Goal: Task Accomplishment & Management: Manage account settings

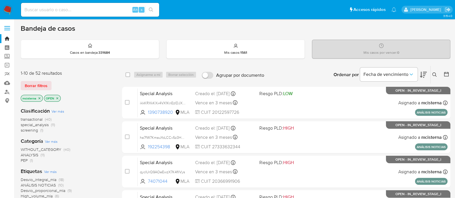
click at [72, 11] on input at bounding box center [90, 9] width 138 height 7
paste input "173178030"
type input "173178030"
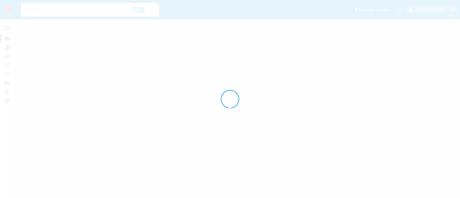
click at [151, 11] on div at bounding box center [230, 99] width 460 height 198
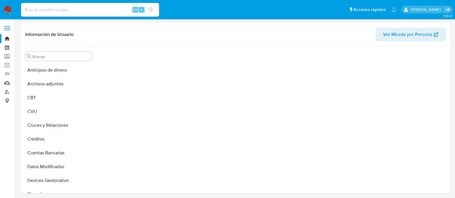
scroll to position [50, 0]
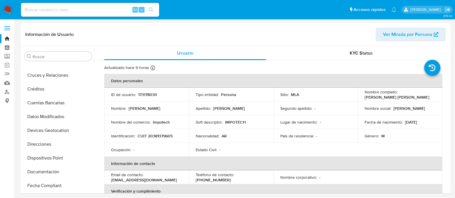
select select "10"
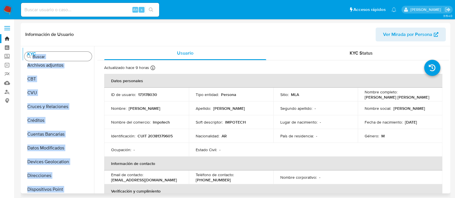
scroll to position [0, 0]
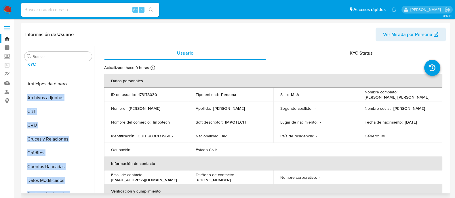
drag, startPoint x: 86, startPoint y: 139, endPoint x: 88, endPoint y: 64, distance: 74.8
click at [88, 64] on ul "Anticipos de dinero Archivos adjuntos CBT CVU Cruces y Relaciones Créditos Cuen…" at bounding box center [58, 128] width 72 height 130
click at [116, 100] on td "ID de usuario : 173178030" at bounding box center [146, 95] width 85 height 14
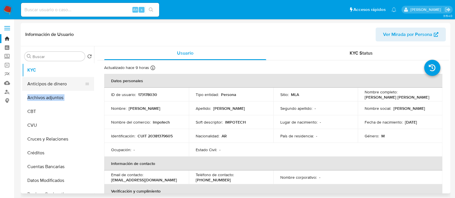
drag, startPoint x: 85, startPoint y: 100, endPoint x: 87, endPoint y: 83, distance: 17.7
click at [87, 83] on ul "KYC Anticipos de dinero Archivos adjuntos CBT CVU Cruces y Relaciones Créditos …" at bounding box center [58, 128] width 72 height 130
click at [73, 80] on ul "KYC Anticipos de dinero Archivos adjuntos CBT CVU Cruces y Relaciones Créditos …" at bounding box center [58, 128] width 72 height 130
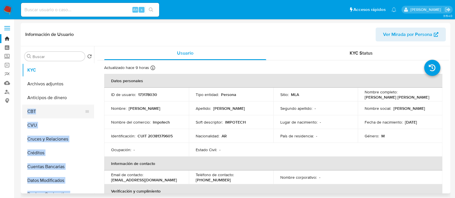
drag, startPoint x: 85, startPoint y: 138, endPoint x: 88, endPoint y: 116, distance: 22.9
click at [88, 117] on ul "KYC Archivos adjuntos Anticipos de dinero CBT CVU Cruces y Relaciones Créditos …" at bounding box center [58, 128] width 72 height 130
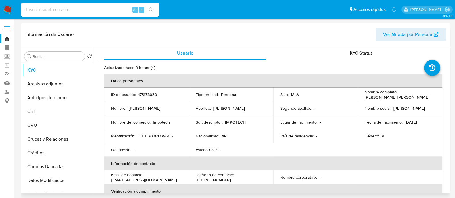
click at [121, 116] on td "Nombre del comercio : Impotech" at bounding box center [146, 122] width 85 height 14
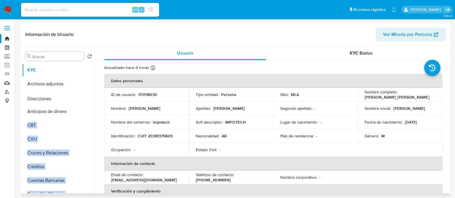
drag, startPoint x: 83, startPoint y: 172, endPoint x: 87, endPoint y: 98, distance: 74.0
click at [87, 98] on ul "KYC Archivos adjuntos Anticipos de dinero CBT CVU Cruces y Relaciones Créditos …" at bounding box center [58, 128] width 72 height 130
drag, startPoint x: 98, startPoint y: 100, endPoint x: 97, endPoint y: 103, distance: 3.1
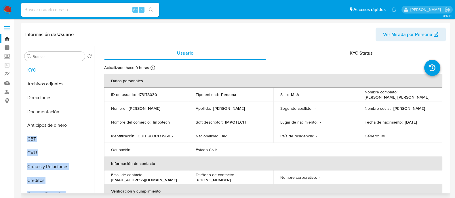
drag, startPoint x: 83, startPoint y: 165, endPoint x: 86, endPoint y: 114, distance: 51.0
click at [86, 114] on ul "KYC Archivos adjuntos Direcciones Anticipos de dinero CBT CVU Cruces y Relacion…" at bounding box center [58, 128] width 72 height 130
click at [128, 113] on td "Nombre : Alan Alexandro Emmanuel" at bounding box center [146, 109] width 85 height 14
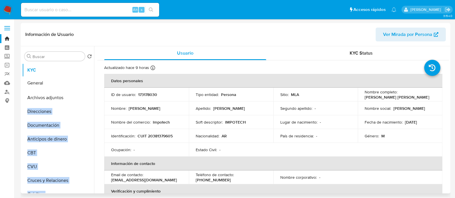
drag, startPoint x: 85, startPoint y: 156, endPoint x: 90, endPoint y: 83, distance: 73.0
click at [90, 83] on ul "KYC Archivos adjuntos Direcciones Documentación Anticipos de dinero CBT CVU Cru…" at bounding box center [58, 128] width 72 height 130
click at [125, 113] on td "Nombre : Alan Alexandro Emmanuel" at bounding box center [146, 109] width 85 height 14
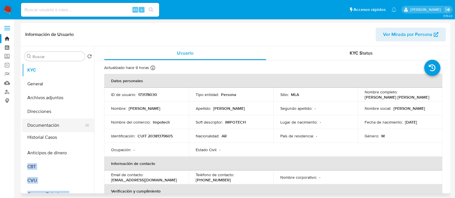
drag, startPoint x: 83, startPoint y: 171, endPoint x: 87, endPoint y: 138, distance: 32.4
click at [87, 138] on ul "KYC General Archivos adjuntos Direcciones Documentación Anticipos de dinero CBT…" at bounding box center [58, 128] width 72 height 130
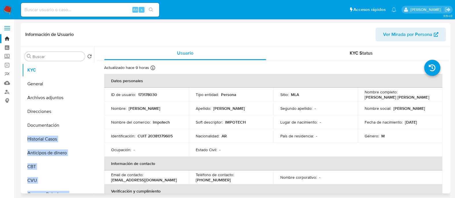
click at [130, 137] on p "Identificación :" at bounding box center [123, 135] width 24 height 5
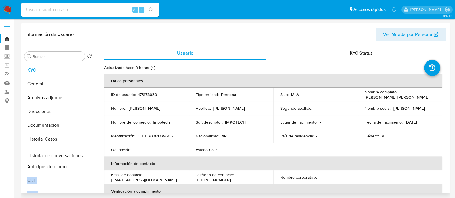
drag, startPoint x: 86, startPoint y: 125, endPoint x: 88, endPoint y: 153, distance: 28.0
click at [88, 153] on ul "KYC General Archivos adjuntos Direcciones Documentación Historial Casos Anticip…" at bounding box center [58, 128] width 72 height 130
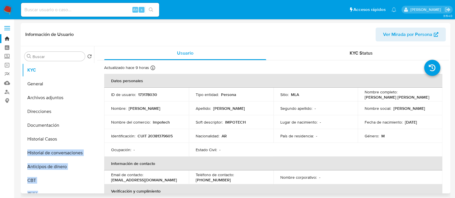
click at [113, 144] on td "Ocupación : -" at bounding box center [146, 150] width 85 height 14
drag, startPoint x: 84, startPoint y: 170, endPoint x: 85, endPoint y: 166, distance: 4.7
click at [85, 158] on ul "KYC General Archivos adjuntos Direcciones Documentación Historial Casos Histori…" at bounding box center [58, 128] width 72 height 130
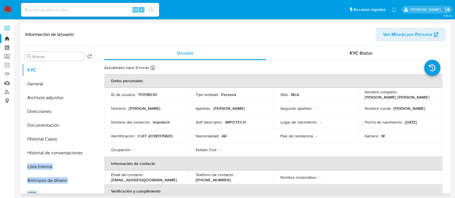
click at [119, 156] on td "Ocupación : -" at bounding box center [146, 150] width 85 height 14
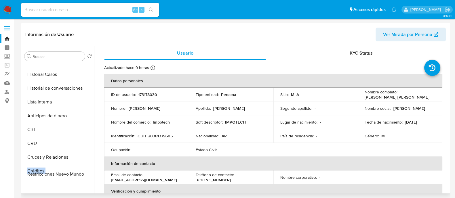
scroll to position [72, 0]
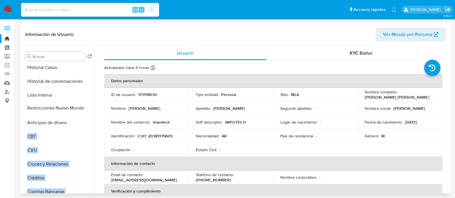
drag, startPoint x: 85, startPoint y: 172, endPoint x: 81, endPoint y: 108, distance: 64.2
click at [81, 108] on ul "KYC General Archivos adjuntos Direcciones Documentación Historial Casos Histori…" at bounding box center [58, 128] width 72 height 130
click at [129, 113] on td "Nombre : Alan Alexandro Emmanuel" at bounding box center [146, 109] width 85 height 14
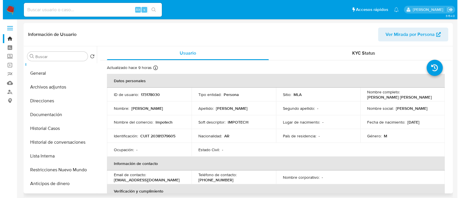
scroll to position [0, 0]
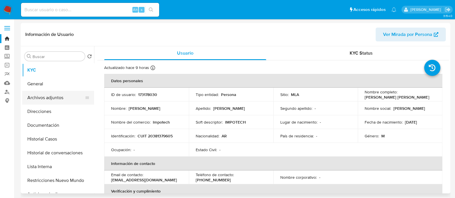
click at [64, 102] on button "Archivos adjuntos" at bounding box center [55, 98] width 67 height 14
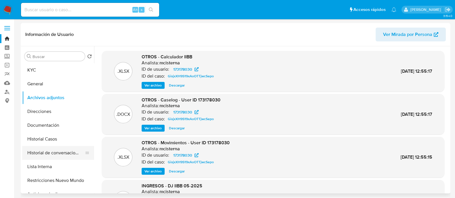
click at [73, 148] on button "Historial de conversaciones" at bounding box center [55, 153] width 67 height 14
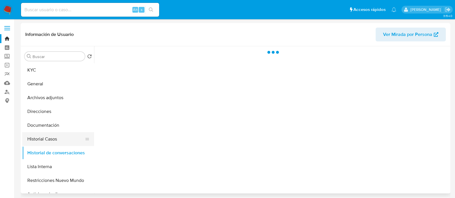
click at [69, 144] on button "Historial Casos" at bounding box center [55, 139] width 67 height 14
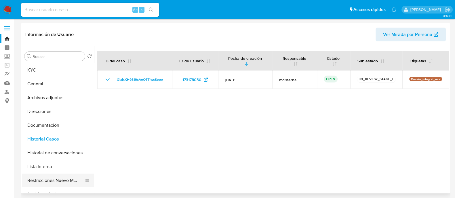
click at [74, 158] on button "Restricciones Nuevo Mundo" at bounding box center [55, 181] width 67 height 14
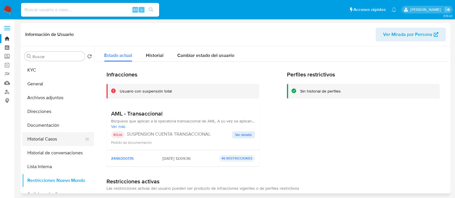
click at [64, 138] on button "Historial Casos" at bounding box center [55, 139] width 67 height 14
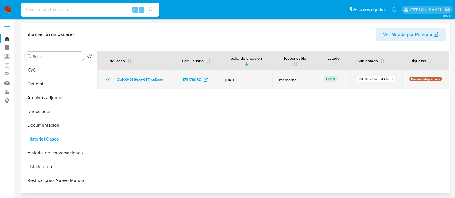
drag, startPoint x: 170, startPoint y: 80, endPoint x: 112, endPoint y: 81, distance: 57.2
click at [112, 81] on td "GixjxXH9S19xAoOTTjwcSepo" at bounding box center [134, 79] width 75 height 18
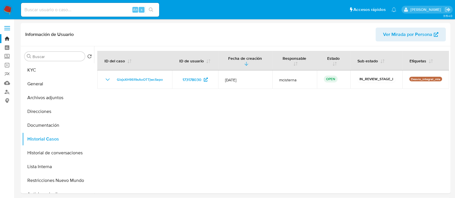
click at [83, 12] on input at bounding box center [90, 9] width 138 height 7
paste input "781363095"
type input "781363095"
click at [152, 7] on icon "search-icon" at bounding box center [151, 9] width 5 height 5
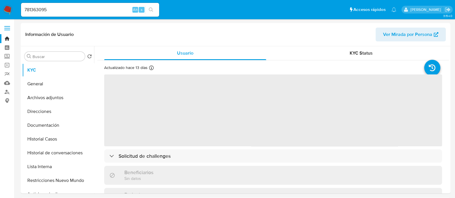
select select "10"
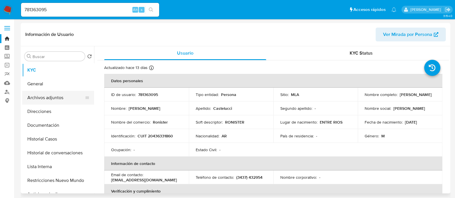
click at [70, 96] on button "Archivos adjuntos" at bounding box center [55, 98] width 67 height 14
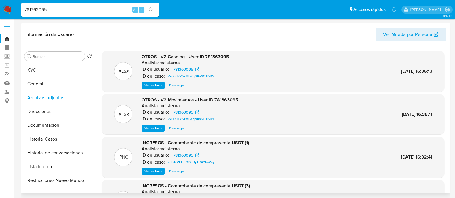
click at [150, 86] on span "Ver archivo" at bounding box center [152, 86] width 17 height 6
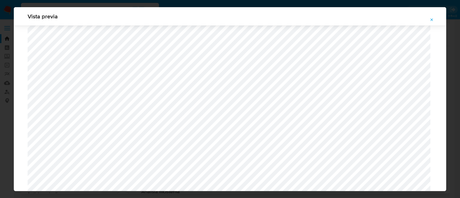
scroll to position [600, 0]
click at [368, 19] on icon "Attachment preview" at bounding box center [432, 20] width 5 height 5
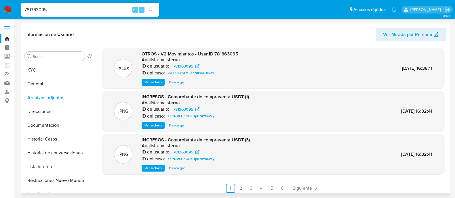
scroll to position [48, 0]
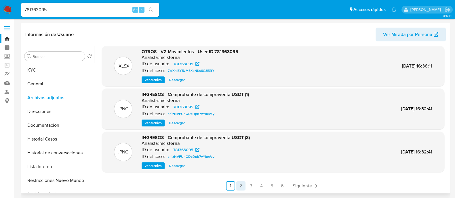
click at [241, 158] on link "2" at bounding box center [240, 185] width 9 height 9
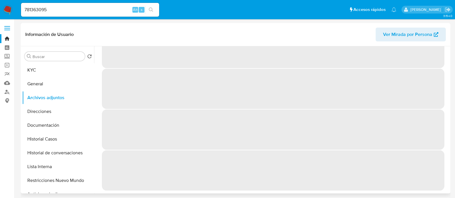
scroll to position [0, 0]
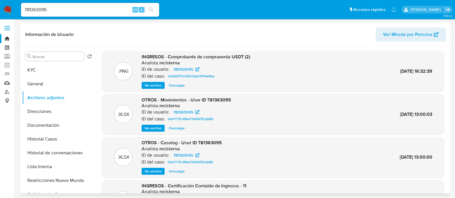
click at [153, 130] on span "Ver archivo" at bounding box center [152, 128] width 17 height 6
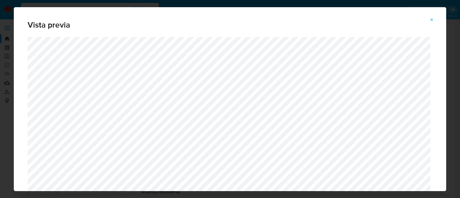
click at [368, 21] on icon "Attachment preview" at bounding box center [432, 20] width 5 height 5
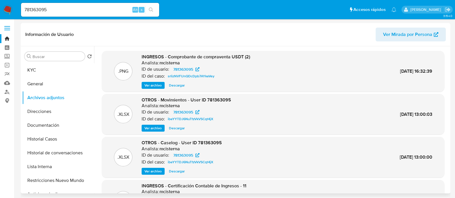
click at [177, 130] on span "Descargar" at bounding box center [177, 128] width 16 height 6
click at [181, 158] on span "Descargar" at bounding box center [177, 172] width 16 height 6
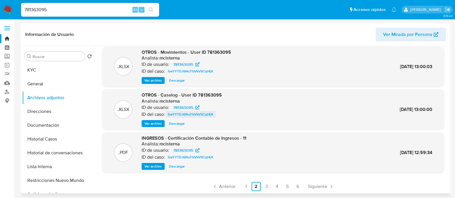
scroll to position [48, 0]
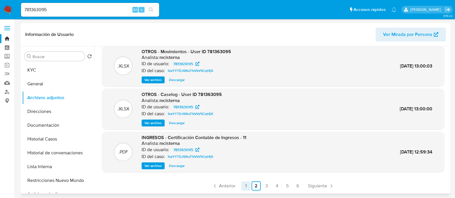
click at [249, 158] on link "1" at bounding box center [245, 185] width 9 height 9
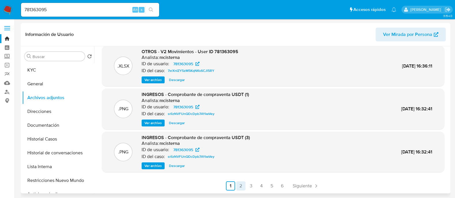
click at [242, 158] on link "2" at bounding box center [240, 185] width 9 height 9
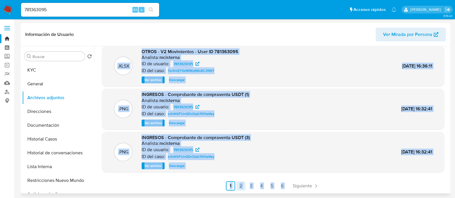
scroll to position [0, 0]
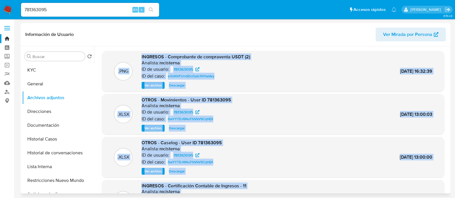
click at [296, 118] on div ".XLSX OTROS - Movimientos - User ID 781363095 Analista: mcisterna ID de usuario…" at bounding box center [273, 114] width 337 height 35
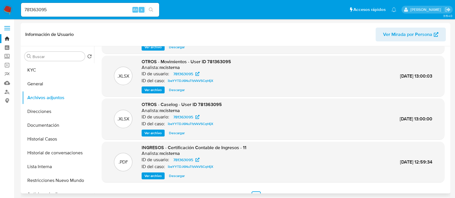
scroll to position [48, 0]
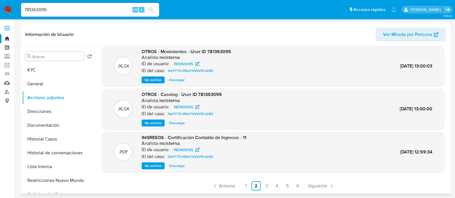
click at [155, 158] on span "Ver archivo" at bounding box center [152, 166] width 17 height 6
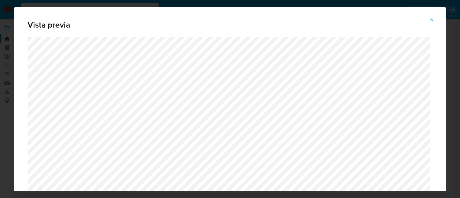
click at [368, 19] on icon "Attachment preview" at bounding box center [432, 20] width 5 height 5
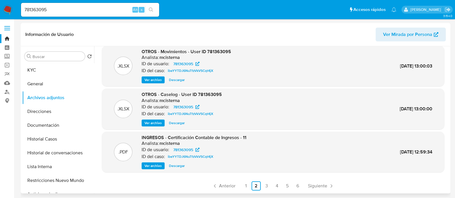
click at [114, 9] on input "781363095" at bounding box center [90, 9] width 138 height 7
paste input "Zcw9qEpaQGDteqGsFcyeXABQ"
type input "Zcw9qEpaQGDteqGsFcyeXABQ"
click at [152, 8] on icon "search-icon" at bounding box center [151, 9] width 4 height 4
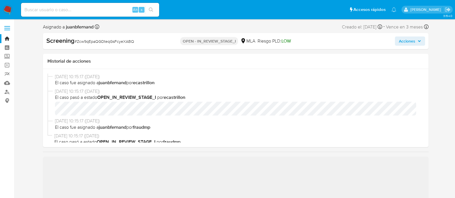
select select "10"
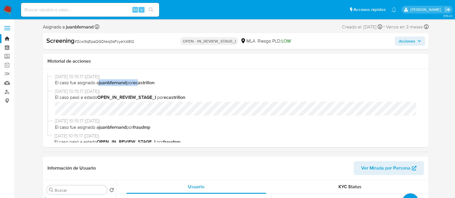
drag, startPoint x: 99, startPoint y: 79, endPoint x: 142, endPoint y: 80, distance: 42.6
click at [142, 80] on span "El caso fue asignado a juanbfernand por ecastrillon" at bounding box center [238, 83] width 366 height 6
click at [163, 84] on span "El caso fue asignado a juanbfernand por ecastrillon" at bounding box center [238, 83] width 366 height 6
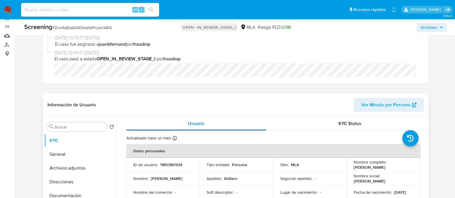
scroll to position [72, 0]
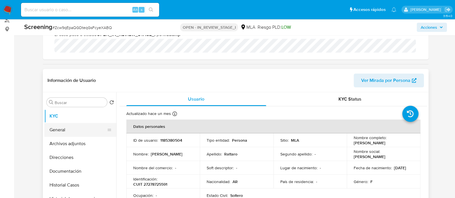
click at [55, 127] on button "General" at bounding box center [77, 130] width 67 height 14
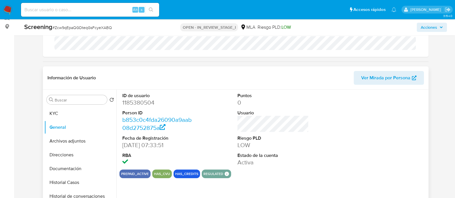
scroll to position [108, 0]
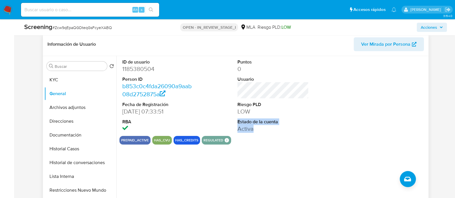
drag, startPoint x: 265, startPoint y: 122, endPoint x: 265, endPoint y: 131, distance: 9.2
click at [265, 131] on div "ID de usuario 1185380504 Person ID b853c0c4fda26090a9aab08d2752875a Fecha de Re…" at bounding box center [272, 96] width 307 height 80
click at [265, 131] on dd "Activa" at bounding box center [272, 129] width 71 height 8
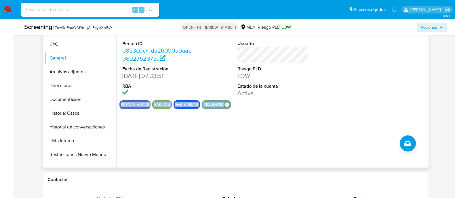
drag, startPoint x: 255, startPoint y: 129, endPoint x: 239, endPoint y: 105, distance: 28.7
click at [236, 113] on div "ID de usuario 1185380504 Person ID b853c0c4fda26090a9aab08d2752875a Fecha de Re…" at bounding box center [271, 93] width 311 height 147
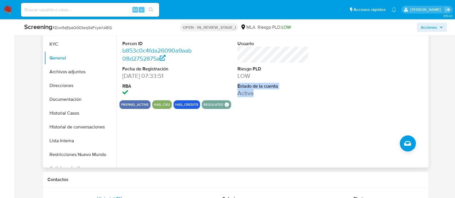
drag, startPoint x: 237, startPoint y: 86, endPoint x: 256, endPoint y: 93, distance: 20.2
click at [256, 93] on dl "Puntos 0 Usuario Riesgo PLD LOW Estado de la cuenta Activa" at bounding box center [272, 60] width 71 height 74
click at [258, 102] on div "prepaid_active has_cvu has_credits regulated Regulated MLA UIF COMPLIES LEGACY …" at bounding box center [272, 104] width 307 height 9
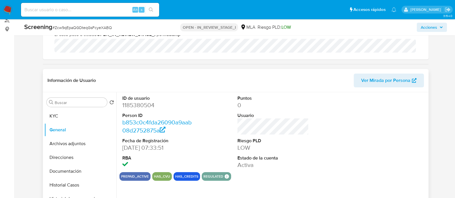
scroll to position [108, 0]
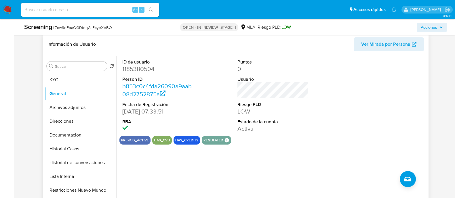
drag, startPoint x: 274, startPoint y: 143, endPoint x: 290, endPoint y: 140, distance: 16.4
click at [274, 143] on div "prepaid_active has_cvu has_credits regulated Regulated MLA UIF COMPLIES LEGACY …" at bounding box center [272, 140] width 307 height 9
click at [72, 158] on button "Lista Interna" at bounding box center [77, 177] width 67 height 14
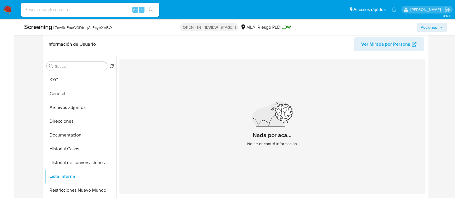
click at [11, 7] on img at bounding box center [8, 10] width 10 height 10
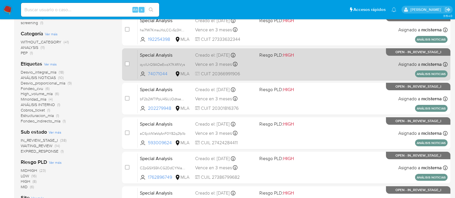
scroll to position [108, 0]
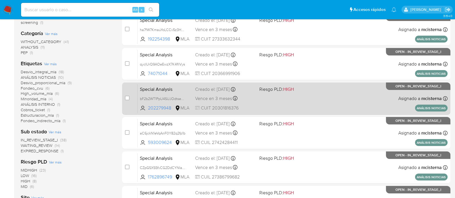
click at [300, 106] on div "Special Analysis bF2b2WT1PpU4SUJOdtseewir 202279948 MLA Riesgo PLD: HIGH Creado…" at bounding box center [292, 98] width 310 height 29
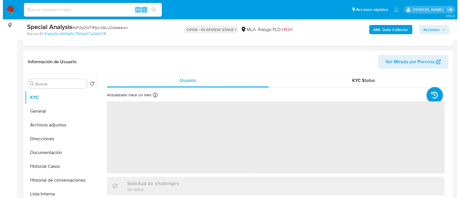
scroll to position [108, 0]
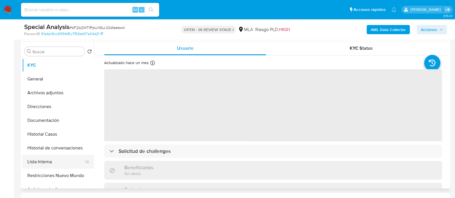
click at [64, 156] on button "Lista Interna" at bounding box center [55, 162] width 67 height 14
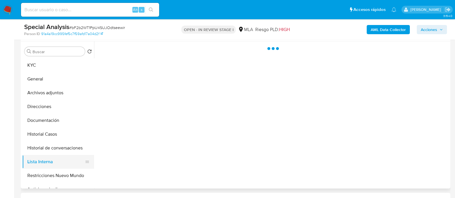
select select "10"
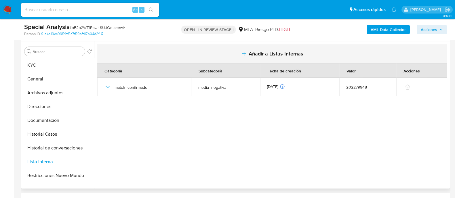
click at [271, 57] on span "Añadir a Listas Internas" at bounding box center [276, 54] width 55 height 6
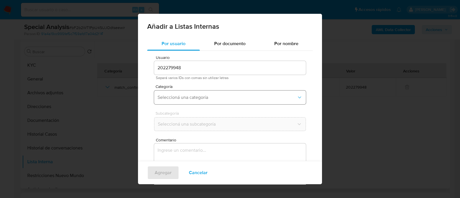
click at [198, 97] on span "Seleccioná una categoría" at bounding box center [227, 98] width 139 height 6
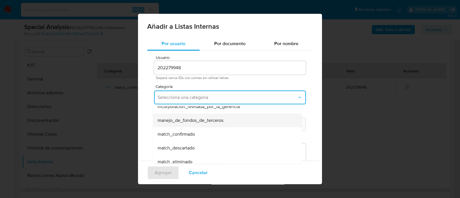
scroll to position [36, 0]
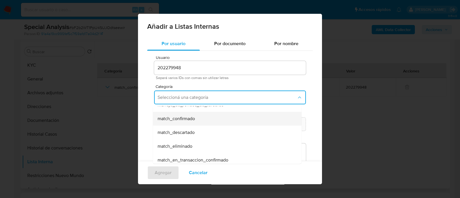
click at [196, 121] on div "match_confirmado" at bounding box center [226, 119] width 136 height 14
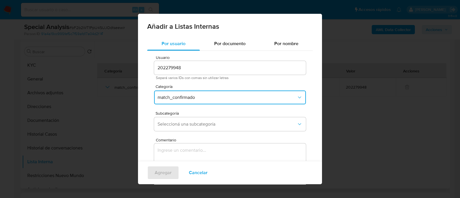
click at [196, 121] on span "Seleccioná una subcategoría" at bounding box center [227, 124] width 139 height 6
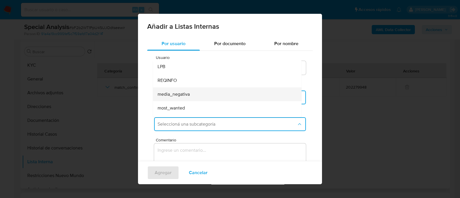
click at [195, 94] on div "media_negativa" at bounding box center [226, 94] width 136 height 14
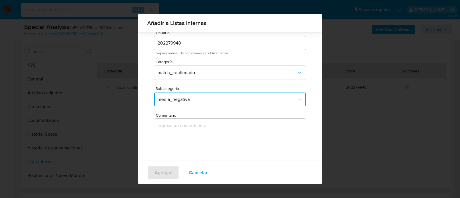
scroll to position [31, 0]
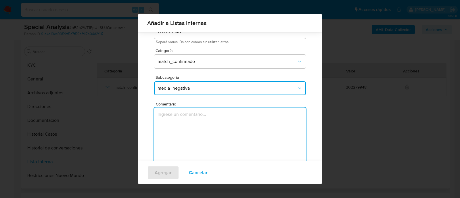
drag, startPoint x: 174, startPoint y: 115, endPoint x: 220, endPoint y: 122, distance: 46.6
click at [220, 122] on textarea "Comentario" at bounding box center [230, 135] width 152 height 55
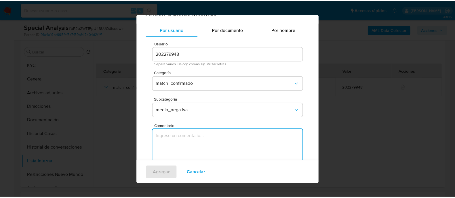
scroll to position [0, 0]
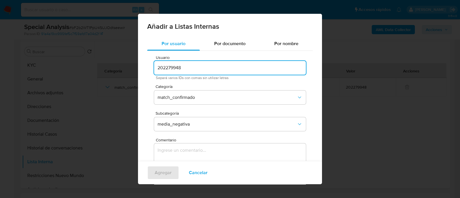
click at [190, 68] on input "202279948" at bounding box center [230, 67] width 152 height 7
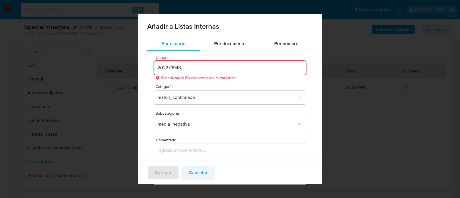
type input "202279948,"
click at [198, 176] on span "Cancelar" at bounding box center [198, 173] width 19 height 13
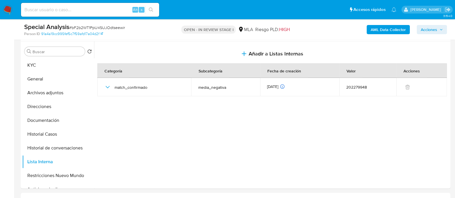
click at [119, 10] on input at bounding box center [90, 9] width 138 height 7
paste input "Zcw9qEpaQGDteqGsFcyeXABQ"
type input "Zcw9qEpaQGDteqGsFcyeXABQ"
click at [153, 8] on button "search-icon" at bounding box center [151, 10] width 12 height 8
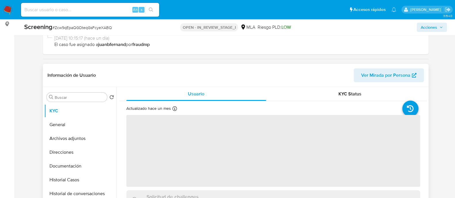
scroll to position [108, 0]
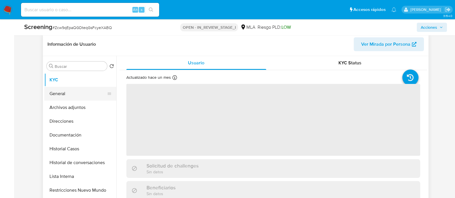
select select "10"
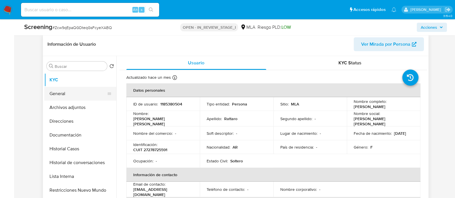
click at [71, 93] on button "General" at bounding box center [77, 94] width 67 height 14
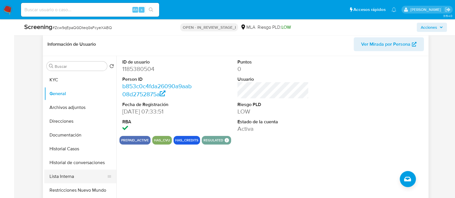
click at [78, 173] on button "Lista Interna" at bounding box center [77, 177] width 67 height 14
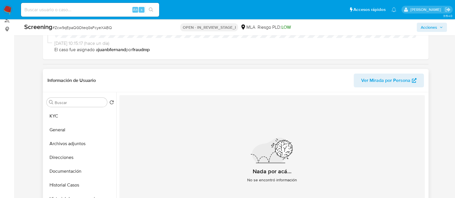
scroll to position [144, 0]
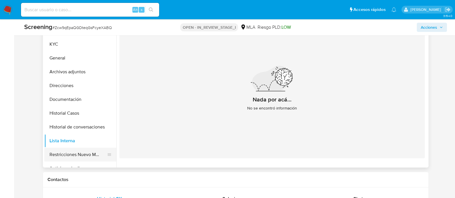
click at [69, 155] on button "Restricciones Nuevo Mundo" at bounding box center [77, 155] width 67 height 14
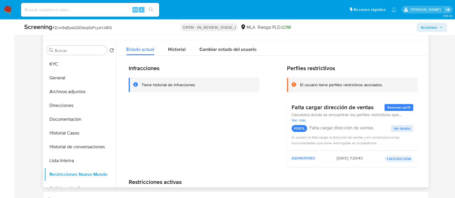
scroll to position [108, 0]
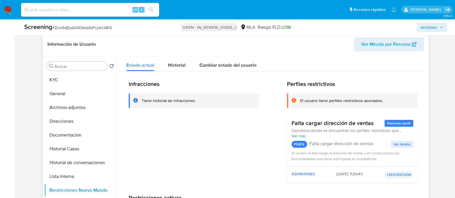
click at [183, 101] on div "Tiene historial de infracciones" at bounding box center [168, 100] width 53 height 5
click at [207, 156] on div "Infracciones Tiene historial de infracciones" at bounding box center [194, 134] width 131 height 107
click at [196, 154] on div "Infracciones Tiene historial de infracciones" at bounding box center [194, 134] width 131 height 107
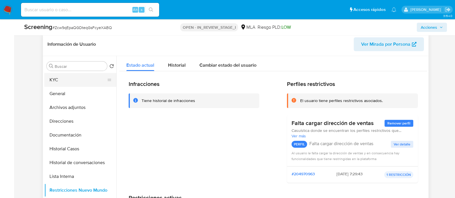
click at [81, 76] on button "KYC" at bounding box center [77, 80] width 67 height 14
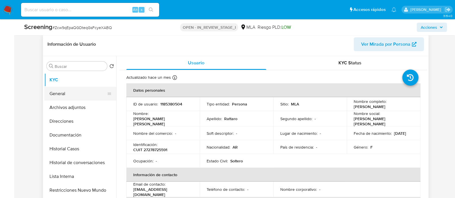
click at [68, 87] on button "General" at bounding box center [77, 94] width 67 height 14
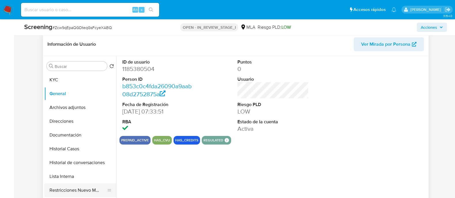
drag, startPoint x: 86, startPoint y: 191, endPoint x: 91, endPoint y: 191, distance: 5.2
click at [85, 191] on button "Restricciones Nuevo Mundo" at bounding box center [77, 191] width 67 height 14
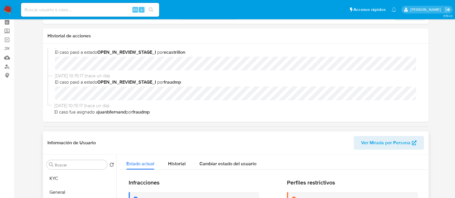
scroll to position [0, 0]
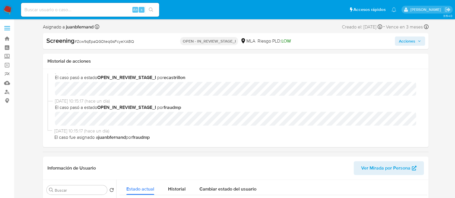
click at [402, 40] on span "Acciones" at bounding box center [407, 41] width 16 height 9
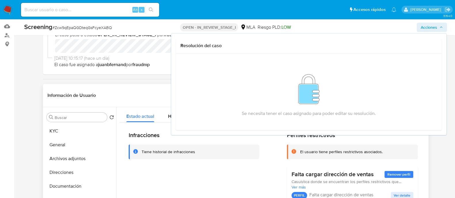
scroll to position [72, 0]
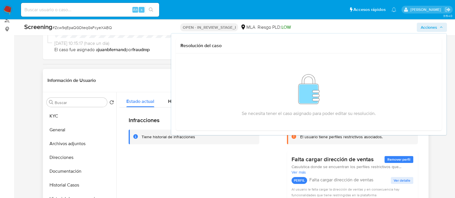
click at [194, 150] on div "Infracciones Tiene historial de infracciones" at bounding box center [194, 170] width 131 height 107
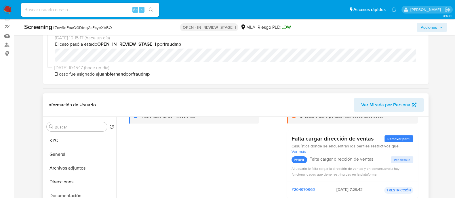
scroll to position [36, 0]
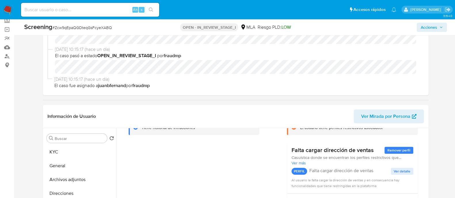
click at [9, 5] on img at bounding box center [8, 10] width 10 height 10
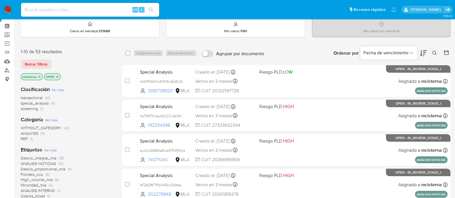
scroll to position [36, 0]
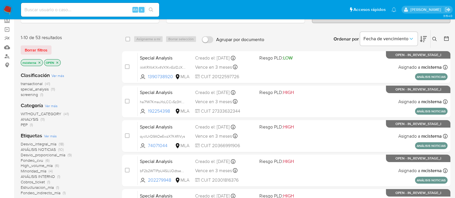
click at [20, 123] on main "3.154.0" at bounding box center [227, 191] width 455 height 454
click at [22, 123] on span "PEP" at bounding box center [24, 125] width 7 height 6
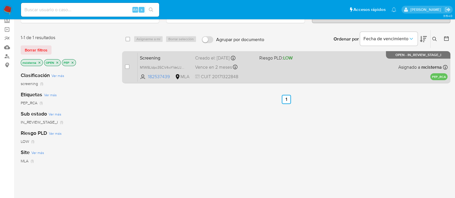
click at [259, 70] on div "Screening M1W9Lldpc35CV4wYVeUJEVUT 182537439 MLA Riesgo PLD: LOW Creado el: 10/…" at bounding box center [292, 67] width 310 height 29
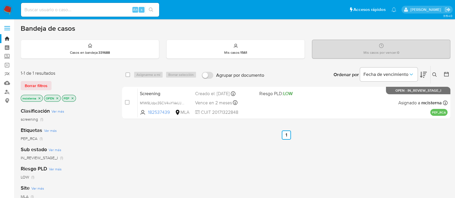
click at [12, 10] on img at bounding box center [8, 10] width 10 height 10
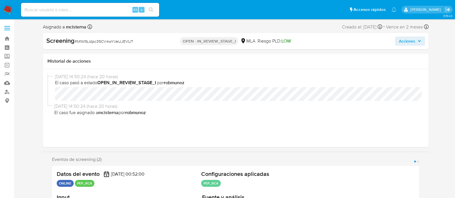
select select "10"
click at [415, 39] on span "Acciones" at bounding box center [410, 41] width 22 height 8
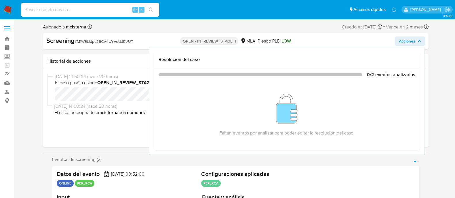
click at [131, 133] on div "18/08/2025 14:50:24 (hace 20 horas) El caso pasó a estado OPEN_IN_REVIEW_STAGE_…" at bounding box center [235, 108] width 376 height 69
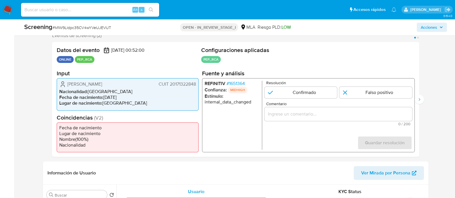
scroll to position [108, 0]
click at [432, 28] on span "Acciones" at bounding box center [429, 27] width 16 height 9
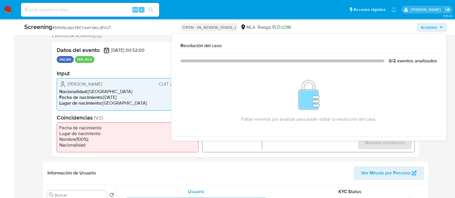
click at [257, 155] on div "Datos del evento 26/07/2025 00:52:00 ONLINE PEP_RCA Configuraciones aplicadas P…" at bounding box center [235, 99] width 367 height 115
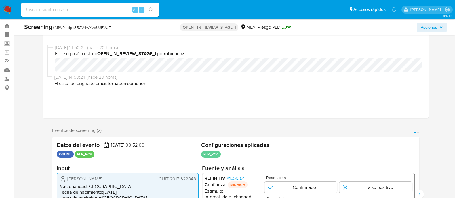
scroll to position [0, 0]
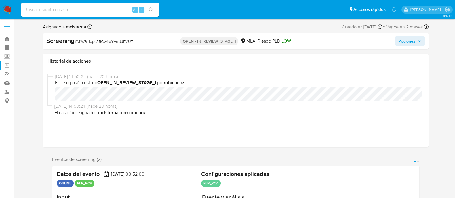
click at [7, 67] on link "Operaciones masivas" at bounding box center [34, 65] width 68 height 9
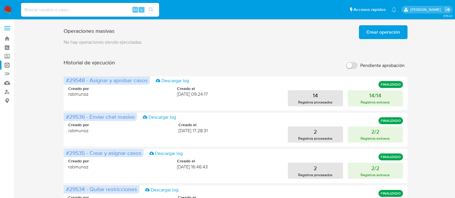
click at [385, 31] on span "Crear operación" at bounding box center [383, 32] width 34 height 13
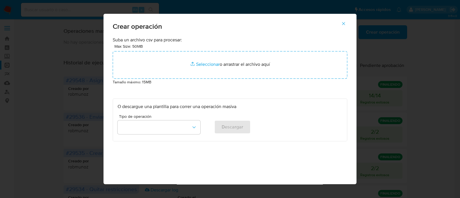
click at [345, 26] on span "button" at bounding box center [343, 23] width 5 height 13
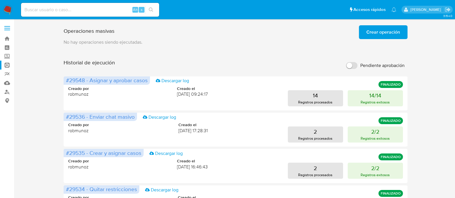
click at [365, 32] on button "Crear operación" at bounding box center [383, 32] width 49 height 14
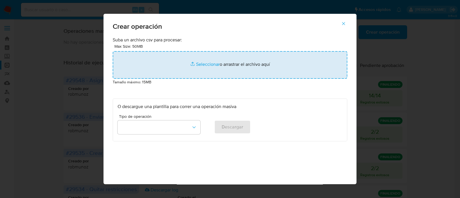
click at [220, 69] on input "file" at bounding box center [230, 65] width 235 height 28
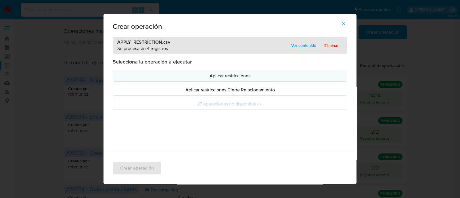
click at [209, 73] on p "Aplicar restricciones" at bounding box center [230, 75] width 225 height 7
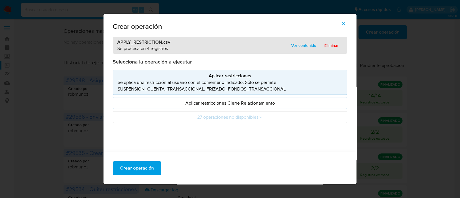
click at [43, 86] on div "Crear operación APPLY_RESTRICTION.csv Se procesarán 4 registros Ver contenido E…" at bounding box center [230, 99] width 460 height 198
click at [344, 25] on icon "button" at bounding box center [343, 23] width 5 height 5
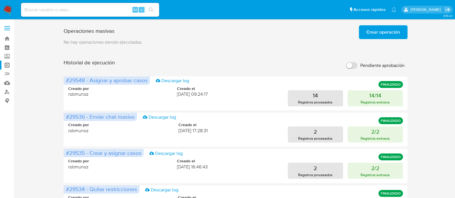
click at [355, 64] on input "Pendiente aprobación" at bounding box center [352, 65] width 12 height 7
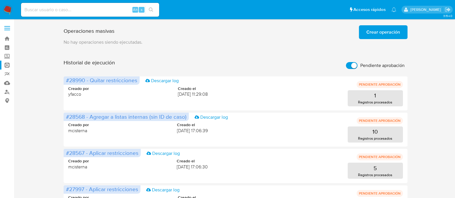
click at [351, 64] on input "Pendiente aprobación" at bounding box center [352, 65] width 12 height 7
checkbox input "false"
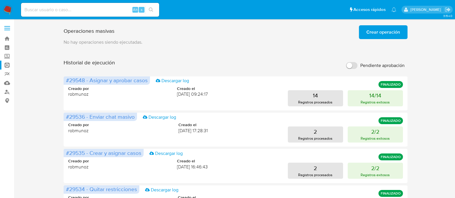
click at [10, 8] on img at bounding box center [8, 10] width 10 height 10
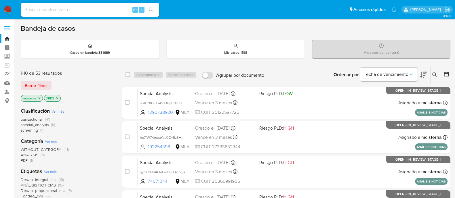
click at [445, 73] on icon at bounding box center [446, 74] width 6 height 6
click at [446, 75] on icon at bounding box center [446, 74] width 6 height 6
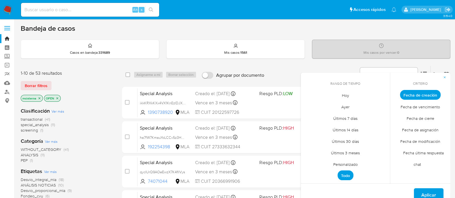
click at [343, 165] on span "Personalizado" at bounding box center [345, 164] width 37 height 12
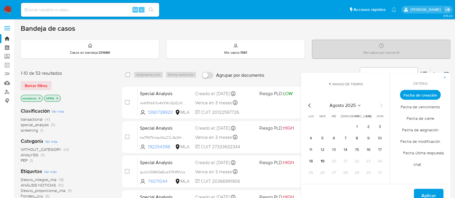
click at [311, 106] on icon "Mes anterior" at bounding box center [309, 105] width 7 height 7
click at [381, 127] on button "1" at bounding box center [379, 126] width 9 height 9
click at [383, 105] on icon "Mes siguiente" at bounding box center [380, 105] width 7 height 7
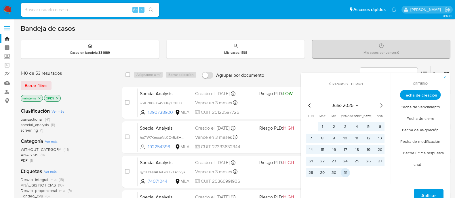
click at [345, 171] on button "31" at bounding box center [345, 172] width 9 height 9
click at [422, 192] on span "Aplicar" at bounding box center [428, 196] width 15 height 13
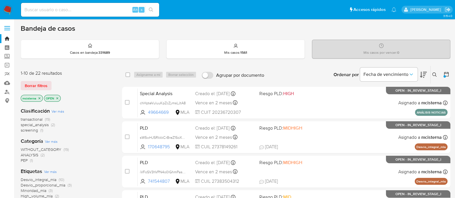
click at [444, 72] on icon at bounding box center [446, 74] width 6 height 6
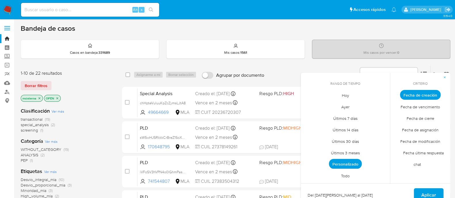
click at [354, 164] on span "Personalizado" at bounding box center [345, 164] width 33 height 10
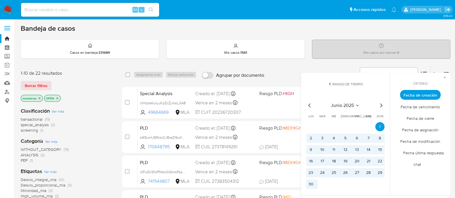
click at [380, 104] on icon "Mes siguiente" at bounding box center [380, 105] width 7 height 7
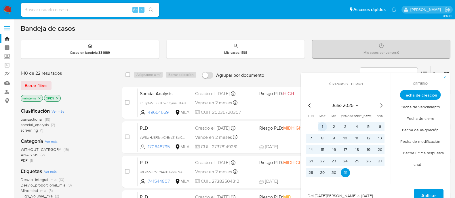
click at [323, 126] on button "1" at bounding box center [322, 126] width 9 height 9
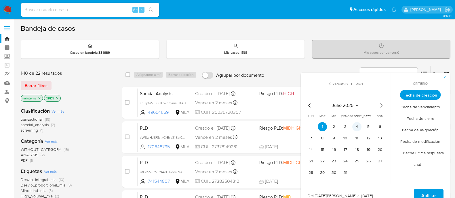
drag, startPoint x: 319, startPoint y: 127, endPoint x: 357, endPoint y: 123, distance: 37.7
click at [319, 128] on button "1" at bounding box center [322, 126] width 9 height 9
click at [382, 107] on icon "Mes siguiente" at bounding box center [380, 105] width 7 height 7
click at [358, 129] on button "1" at bounding box center [356, 126] width 9 height 9
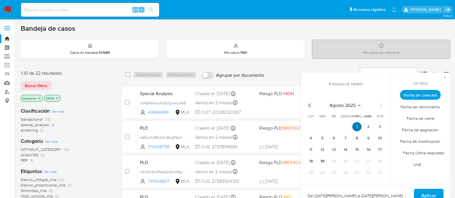
click at [356, 129] on button "1" at bounding box center [356, 126] width 9 height 9
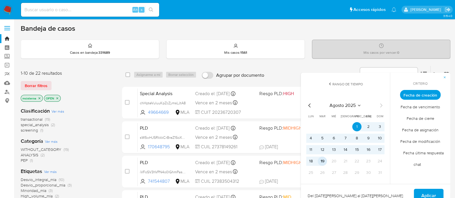
click at [323, 162] on button "19" at bounding box center [322, 161] width 9 height 9
click at [431, 190] on span "Aplicar" at bounding box center [428, 196] width 15 height 13
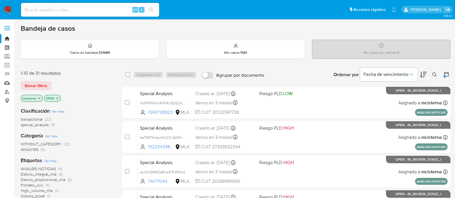
drag, startPoint x: 40, startPoint y: 96, endPoint x: 46, endPoint y: 98, distance: 6.3
click at [40, 97] on icon "close-filter" at bounding box center [39, 98] width 3 height 3
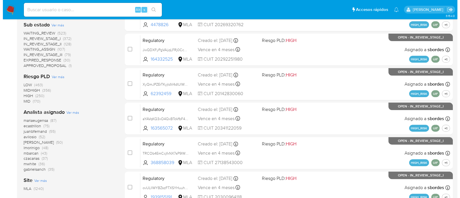
scroll to position [251, 0]
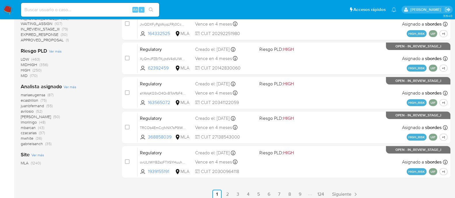
click at [66, 89] on span "Ver más" at bounding box center [70, 86] width 13 height 5
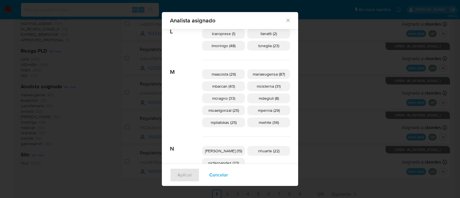
scroll to position [247, 0]
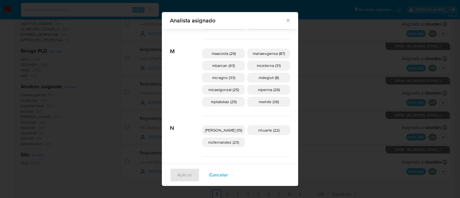
click at [230, 127] on span "nduclosson (15)" at bounding box center [223, 130] width 37 height 6
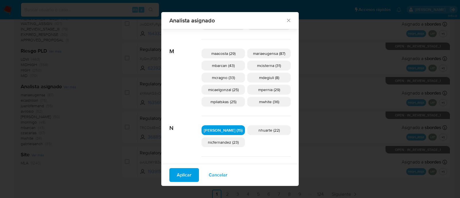
click at [189, 175] on span "Aplicar" at bounding box center [184, 175] width 15 height 13
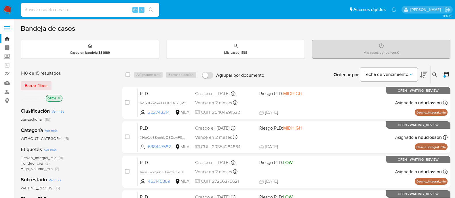
click at [443, 73] on icon at bounding box center [446, 74] width 6 height 6
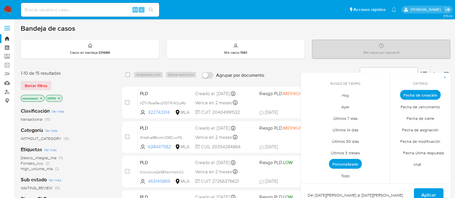
click at [353, 164] on span "Personalizado" at bounding box center [345, 164] width 33 height 10
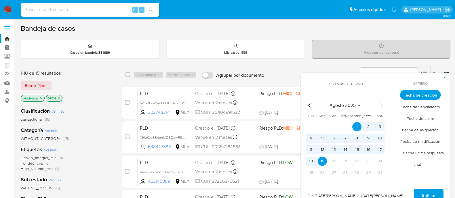
click at [308, 106] on icon "Mes anterior" at bounding box center [309, 105] width 7 height 7
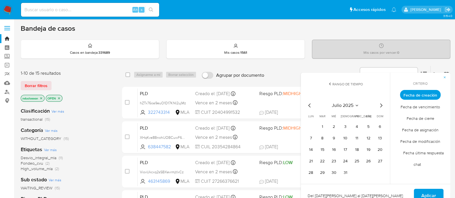
click at [308, 107] on icon "Mes anterior" at bounding box center [309, 105] width 7 height 7
click at [380, 125] on button "1" at bounding box center [379, 126] width 9 height 9
click at [381, 102] on icon "Mes siguiente" at bounding box center [380, 105] width 7 height 7
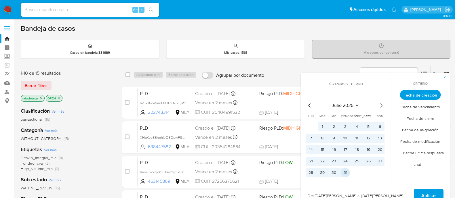
click at [346, 175] on button "31" at bounding box center [345, 172] width 9 height 9
click at [425, 192] on span "Aplicar" at bounding box center [428, 196] width 15 height 13
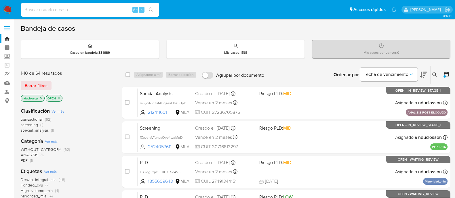
click at [119, 8] on input at bounding box center [90, 9] width 138 height 7
paste input "afoLRXVI1XQEmiHSleblZ4jQ"
type input "afoLRXVI1XQEmiHSleblZ4jQ"
click at [152, 11] on icon "search-icon" at bounding box center [151, 9] width 4 height 4
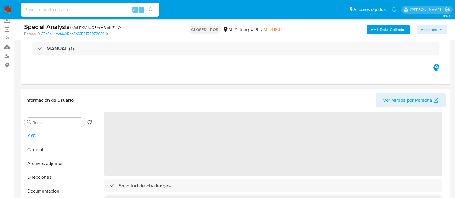
scroll to position [72, 0]
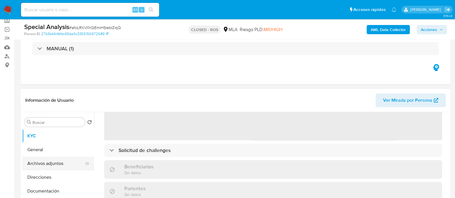
click at [56, 167] on button "Archivos adjuntos" at bounding box center [55, 164] width 67 height 14
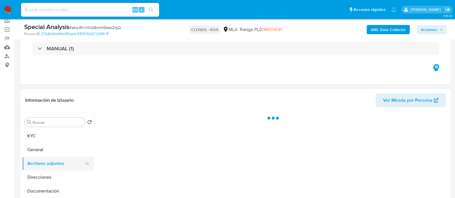
scroll to position [0, 0]
select select "10"
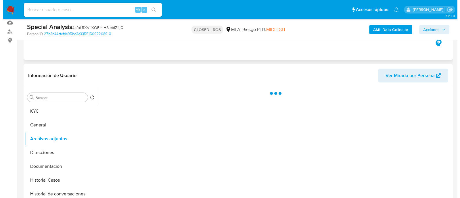
scroll to position [72, 0]
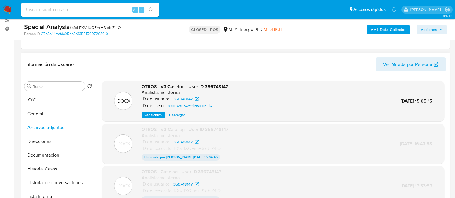
click at [154, 116] on span "Ver archivo" at bounding box center [152, 115] width 17 height 6
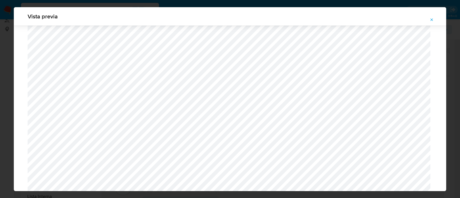
scroll to position [600, 0]
click at [433, 17] on span "Attachment preview" at bounding box center [432, 20] width 5 height 8
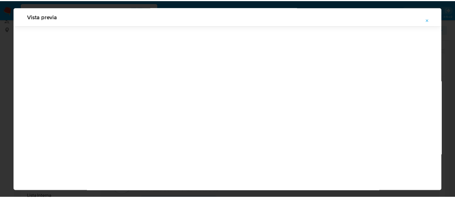
scroll to position [18, 0]
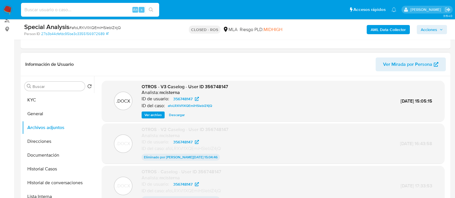
click at [92, 9] on input at bounding box center [90, 9] width 138 height 7
paste input "781363095"
type input "781363095"
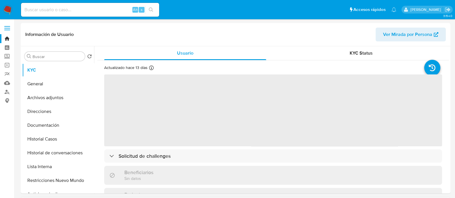
select select "10"
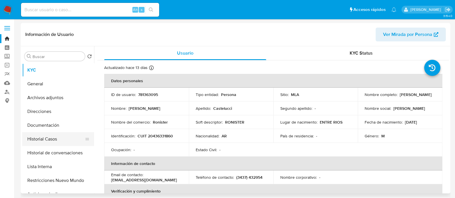
click at [56, 138] on button "Historial Casos" at bounding box center [55, 139] width 67 height 14
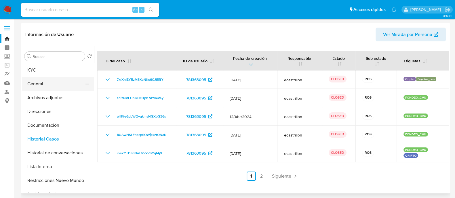
click at [74, 84] on button "General" at bounding box center [55, 84] width 67 height 14
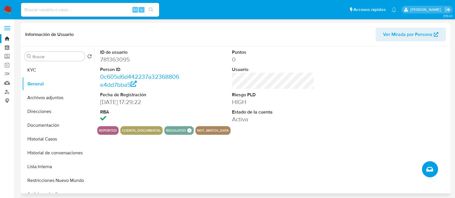
click at [427, 165] on button "Crear caso manual" at bounding box center [430, 169] width 16 height 16
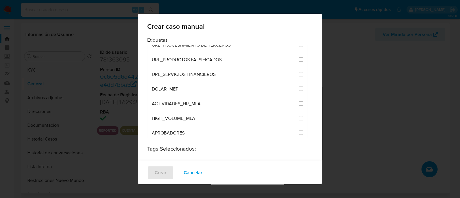
scroll to position [1114, 0]
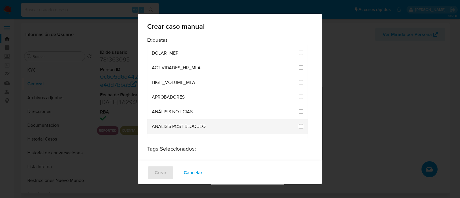
click at [299, 124] on input "3249" at bounding box center [301, 126] width 5 height 5
checkbox input "true"
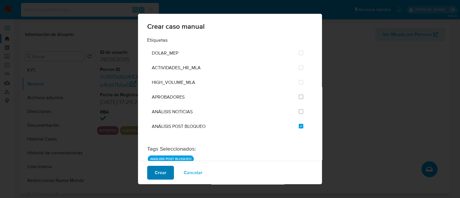
click at [170, 177] on button "Crear" at bounding box center [160, 173] width 27 height 14
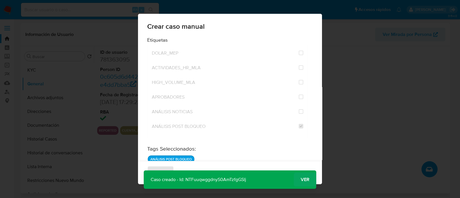
click at [302, 180] on span "Ver" at bounding box center [305, 180] width 9 height 0
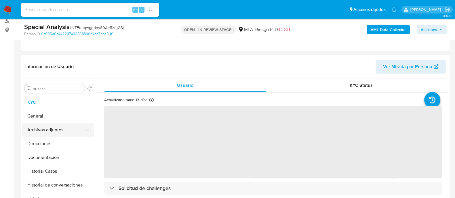
scroll to position [72, 0]
click at [58, 125] on button "Archivos adjuntos" at bounding box center [55, 129] width 67 height 14
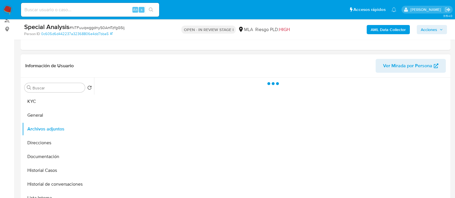
select select "10"
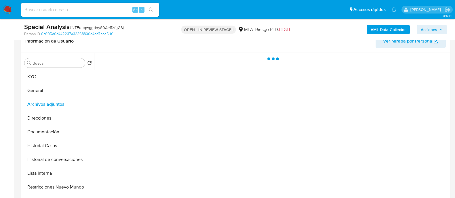
scroll to position [108, 0]
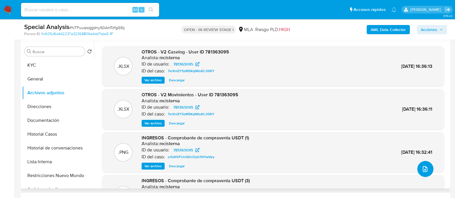
click at [427, 171] on button "upload-file" at bounding box center [425, 169] width 16 height 16
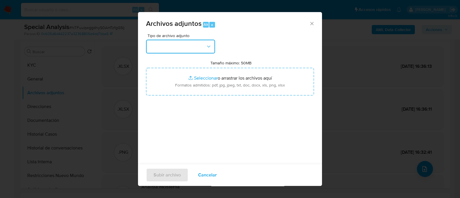
click at [197, 47] on button "button" at bounding box center [180, 47] width 69 height 14
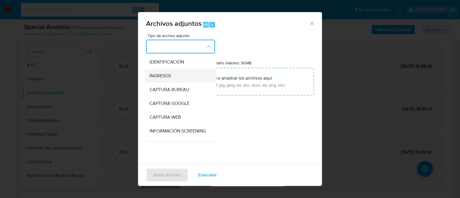
click at [186, 77] on div "INGRESOS" at bounding box center [179, 76] width 59 height 14
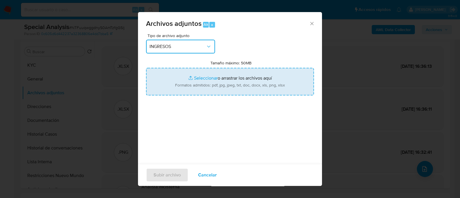
type input "C:\fakepath\DJ Impuesto Cedular.pdf"
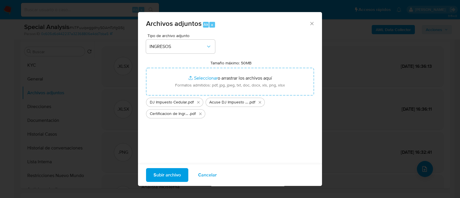
click at [165, 175] on span "Subir archivo" at bounding box center [167, 175] width 27 height 13
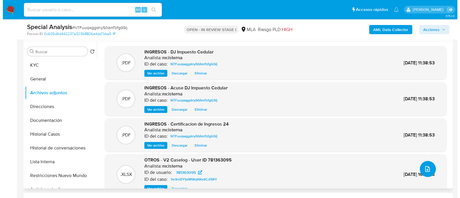
scroll to position [28, 0]
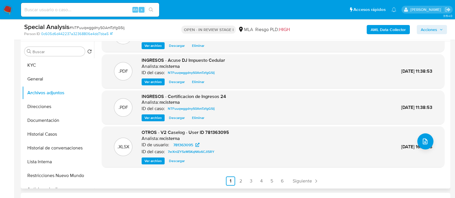
click at [158, 161] on span "Ver archivo" at bounding box center [152, 161] width 17 height 6
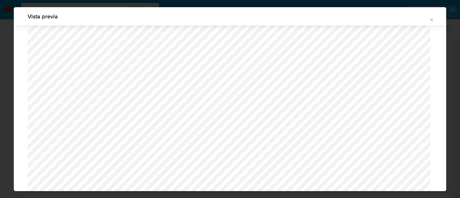
scroll to position [528, 0]
click at [430, 18] on icon "Attachment preview" at bounding box center [432, 20] width 5 height 5
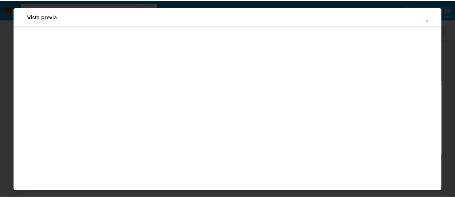
scroll to position [18, 0]
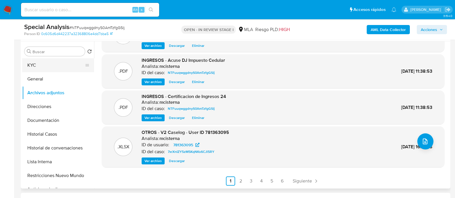
click at [52, 62] on button "KYC" at bounding box center [55, 65] width 67 height 14
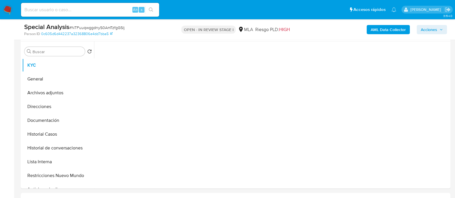
scroll to position [0, 0]
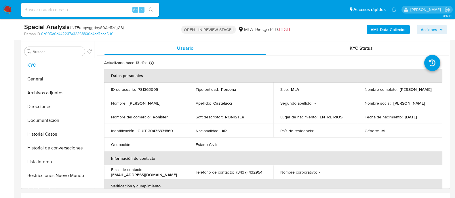
drag, startPoint x: 362, startPoint y: 92, endPoint x: 422, endPoint y: 90, distance: 59.8
click at [422, 90] on td "Nombre completo : Martin Alejandro Castelucci" at bounding box center [400, 90] width 85 height 14
copy p "[PERSON_NAME] [PERSON_NAME]"
click at [157, 134] on td "Identificación : CUIT 20436331860" at bounding box center [146, 131] width 85 height 14
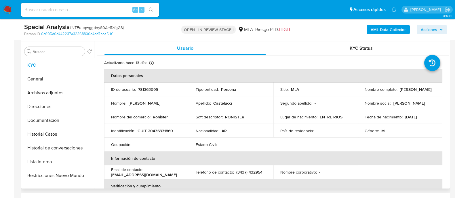
click at [163, 131] on p "CUIT 20436331860" at bounding box center [154, 130] width 35 height 5
copy p "20436331860"
click at [432, 32] on span "Acciones" at bounding box center [429, 29] width 16 height 9
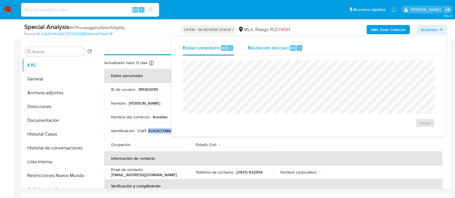
click at [262, 49] on span "Resolución del caso" at bounding box center [268, 47] width 41 height 7
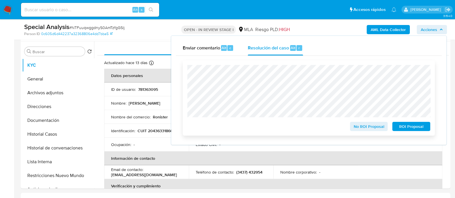
click at [360, 127] on span "No ROI Proposal" at bounding box center [369, 127] width 30 height 8
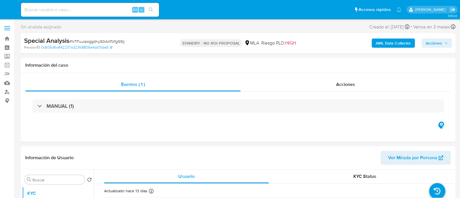
select select "10"
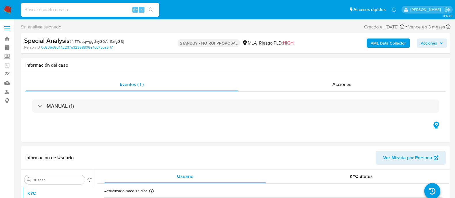
click at [108, 15] on div "Alt s" at bounding box center [90, 10] width 138 height 14
click at [108, 12] on input at bounding box center [90, 9] width 138 height 7
paste input "173178030"
type input "173178030"
click at [150, 10] on icon "search-icon" at bounding box center [151, 9] width 5 height 5
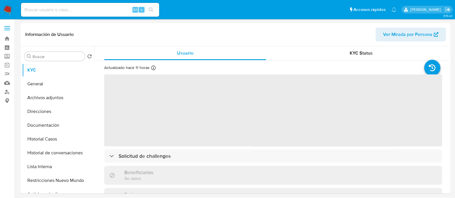
select select "10"
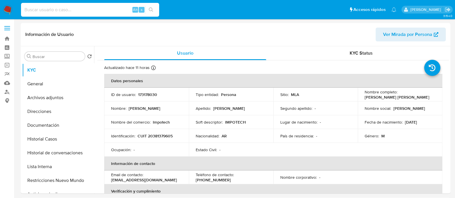
click at [113, 9] on input at bounding box center [90, 9] width 138 height 7
paste input "236812215"
type input "236812215"
click at [156, 9] on button "search-icon" at bounding box center [151, 10] width 12 height 8
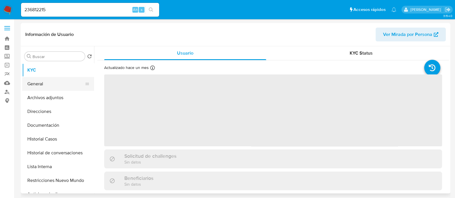
click at [63, 85] on button "General" at bounding box center [55, 84] width 67 height 14
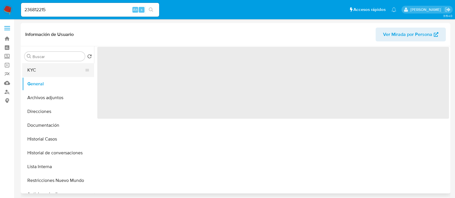
select select "10"
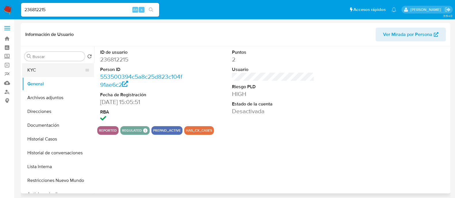
click at [53, 69] on button "KYC" at bounding box center [55, 70] width 67 height 14
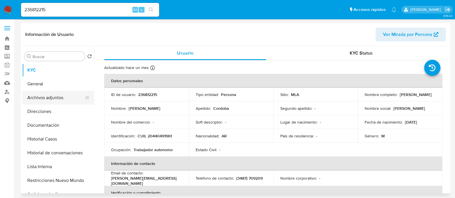
click at [60, 98] on button "Archivos adjuntos" at bounding box center [55, 98] width 67 height 14
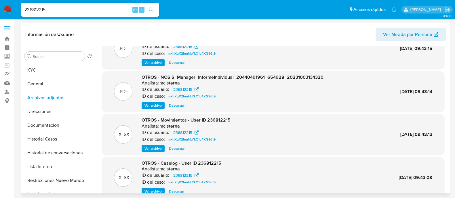
scroll to position [32, 0]
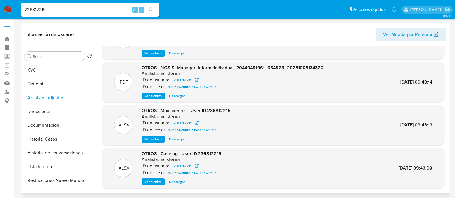
click at [159, 182] on span "Ver archivo" at bounding box center [152, 182] width 17 height 6
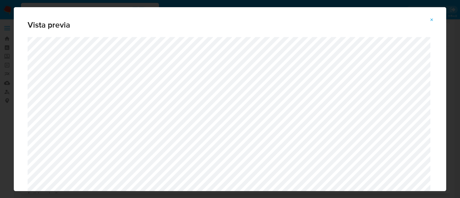
click at [436, 20] on button "Attachment preview" at bounding box center [432, 19] width 13 height 9
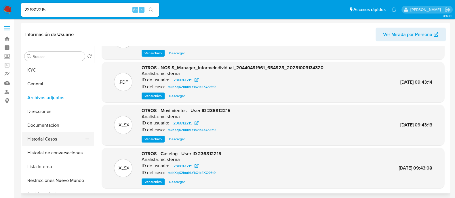
click at [75, 136] on button "Historial Casos" at bounding box center [55, 139] width 67 height 14
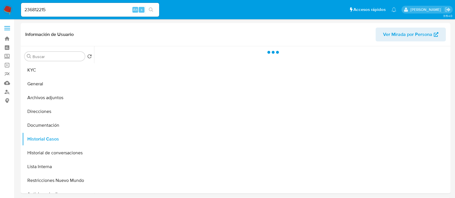
scroll to position [0, 0]
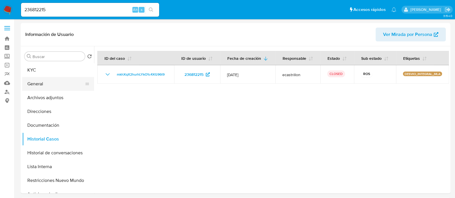
click at [56, 80] on button "General" at bounding box center [55, 84] width 67 height 14
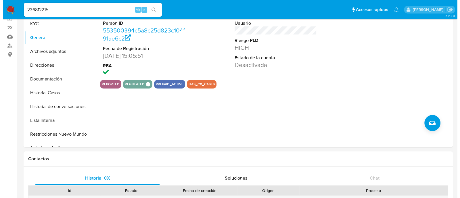
scroll to position [36, 0]
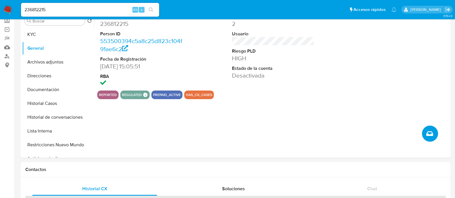
click at [436, 132] on button "Crear caso manual" at bounding box center [430, 134] width 16 height 16
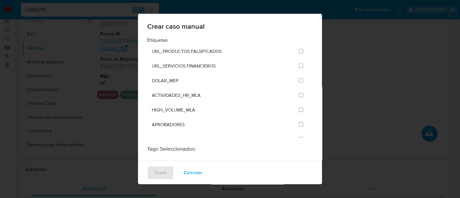
scroll to position [1150, 0]
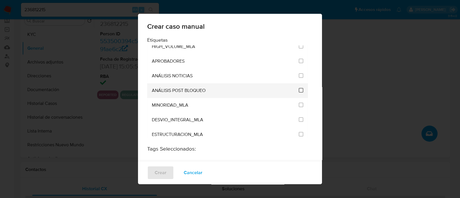
click at [299, 88] on input "3249" at bounding box center [301, 90] width 5 height 5
checkbox input "true"
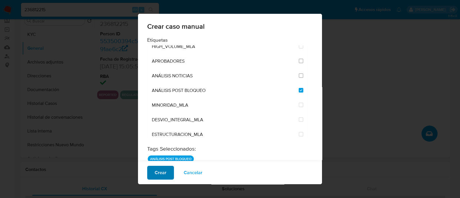
click at [163, 176] on span "Crear" at bounding box center [161, 173] width 12 height 13
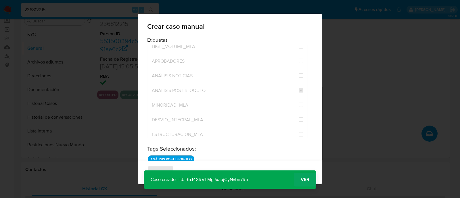
click at [305, 180] on span "Ver" at bounding box center [305, 180] width 9 height 0
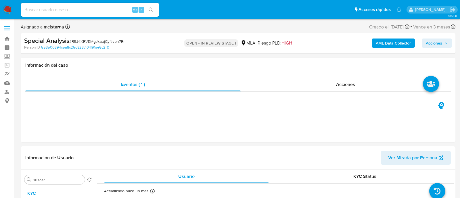
select select "10"
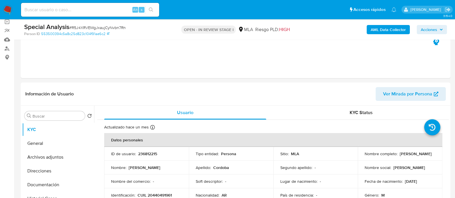
scroll to position [108, 0]
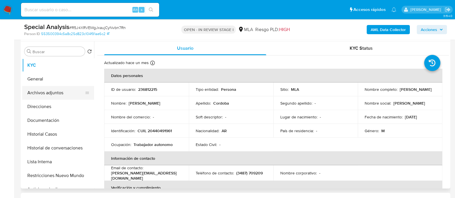
click at [35, 93] on button "Archivos adjuntos" at bounding box center [55, 93] width 67 height 14
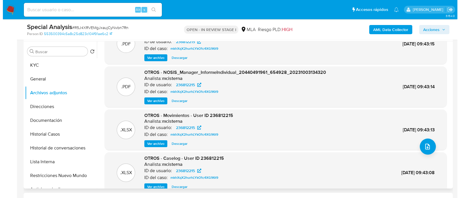
scroll to position [32, 0]
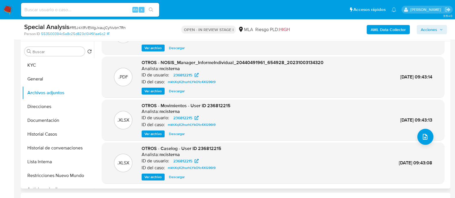
drag, startPoint x: 157, startPoint y: 132, endPoint x: 169, endPoint y: 135, distance: 12.6
click at [157, 132] on span "Ver archivo" at bounding box center [152, 134] width 17 height 6
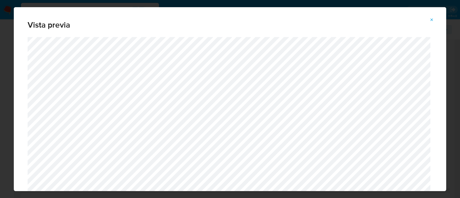
click at [436, 20] on button "Attachment preview" at bounding box center [432, 19] width 13 height 9
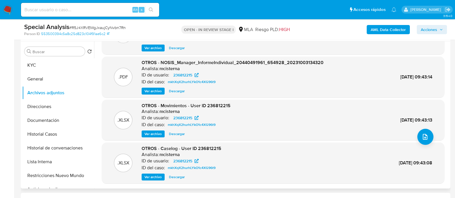
click at [158, 180] on span "Ver archivo" at bounding box center [152, 177] width 17 height 6
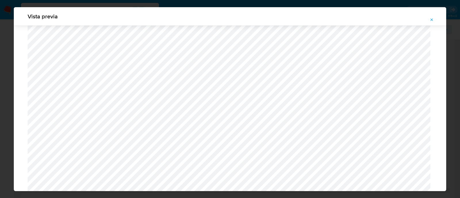
scroll to position [24, 0]
click at [432, 21] on icon "Attachment preview" at bounding box center [432, 20] width 5 height 5
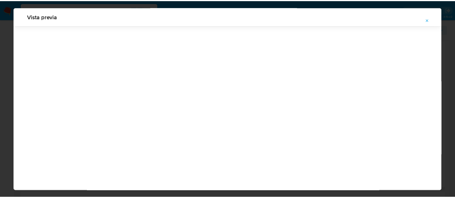
scroll to position [18, 0]
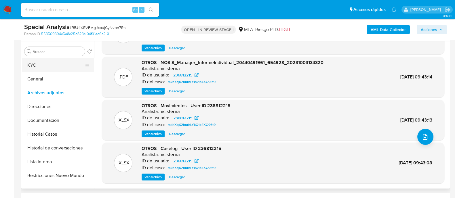
click at [49, 62] on button "KYC" at bounding box center [55, 65] width 67 height 14
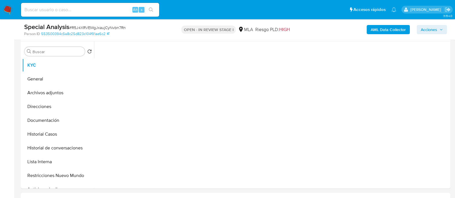
scroll to position [0, 0]
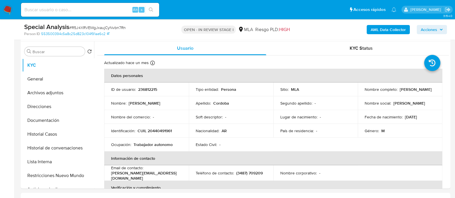
drag, startPoint x: 363, startPoint y: 90, endPoint x: 423, endPoint y: 90, distance: 59.3
click at [423, 90] on div "Nombre completo : [PERSON_NAME]" at bounding box center [399, 89] width 71 height 5
click at [160, 133] on p "CUIL 20440491961" at bounding box center [154, 130] width 34 height 5
copy p "20440491961"
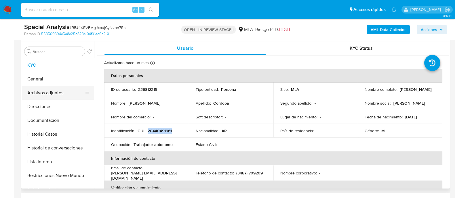
click at [70, 97] on button "Archivos adjuntos" at bounding box center [55, 93] width 67 height 14
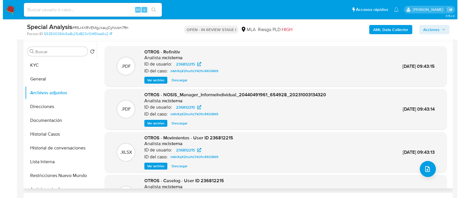
scroll to position [32, 0]
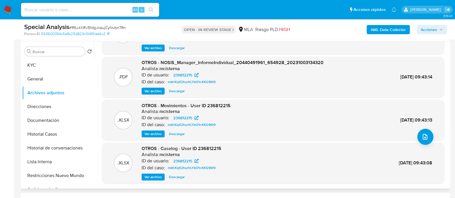
click at [152, 174] on span "Ver archivo" at bounding box center [152, 177] width 17 height 6
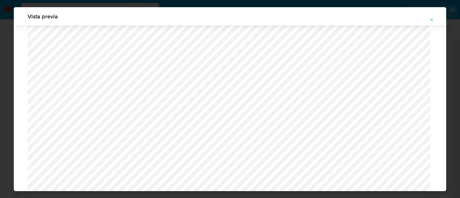
scroll to position [348, 0]
click at [435, 18] on button "Attachment preview" at bounding box center [432, 19] width 13 height 9
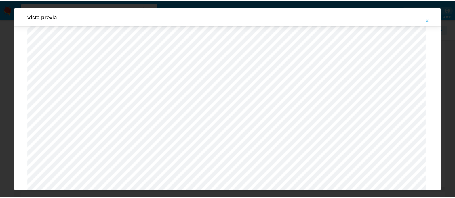
scroll to position [18, 0]
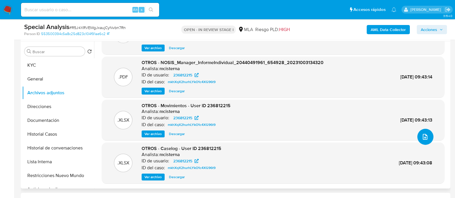
click at [425, 136] on icon "upload-file" at bounding box center [424, 136] width 7 height 7
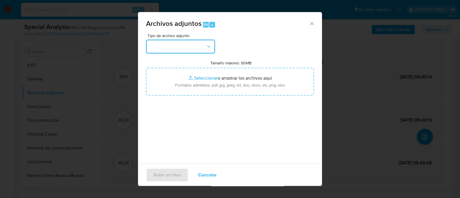
click at [178, 47] on button "button" at bounding box center [180, 47] width 69 height 14
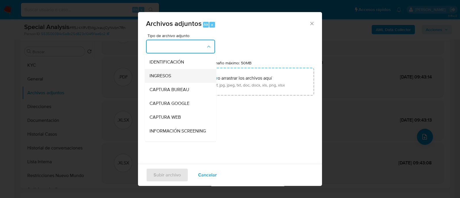
click at [181, 73] on div "INGRESOS" at bounding box center [179, 76] width 59 height 14
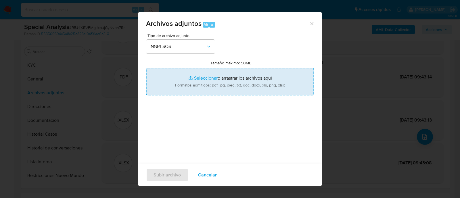
type input "C:\fakepath\Factura C 01.07.2025.pdf"
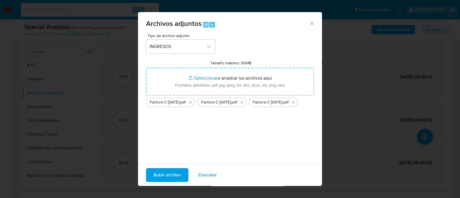
click at [171, 174] on span "Subir archivo" at bounding box center [167, 175] width 27 height 13
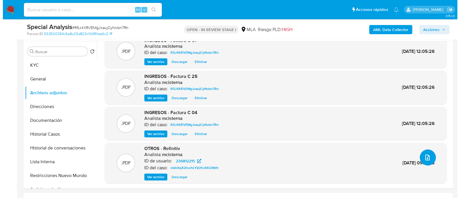
scroll to position [12, 0]
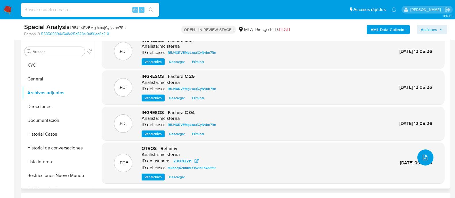
click at [424, 160] on icon "upload-file" at bounding box center [424, 157] width 7 height 7
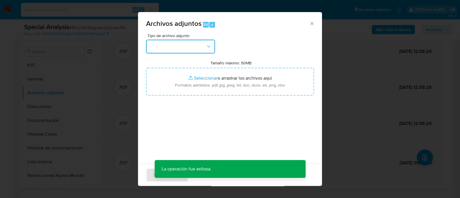
click at [183, 44] on button "button" at bounding box center [180, 47] width 69 height 14
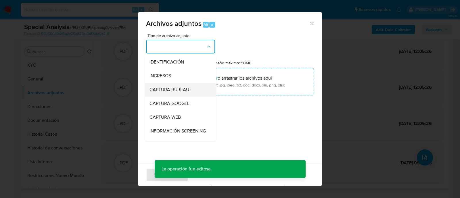
scroll to position [72, 0]
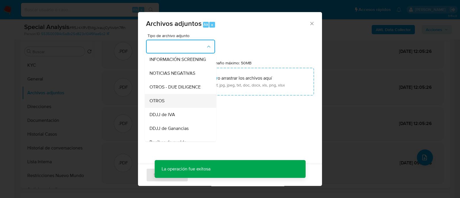
click at [181, 106] on div "OTROS" at bounding box center [179, 101] width 59 height 14
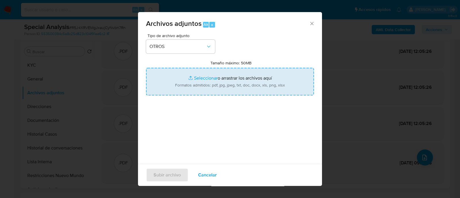
type input "C:\fakepath\ARCA Monotributo.pdf"
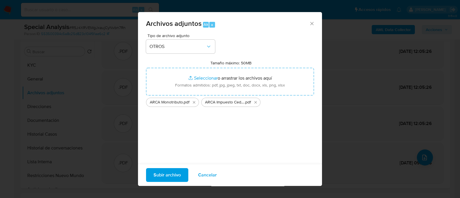
click at [164, 175] on span "Subir archivo" at bounding box center [167, 175] width 27 height 13
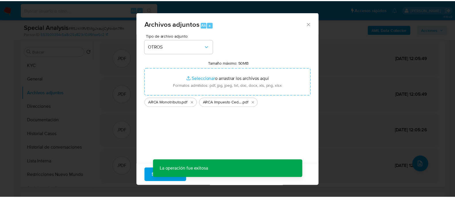
scroll to position [5, 0]
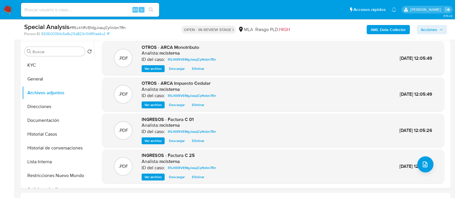
click at [436, 32] on span "Acciones" at bounding box center [429, 29] width 16 height 9
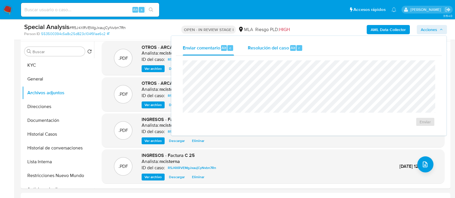
click at [293, 46] on span "Alt" at bounding box center [293, 47] width 5 height 5
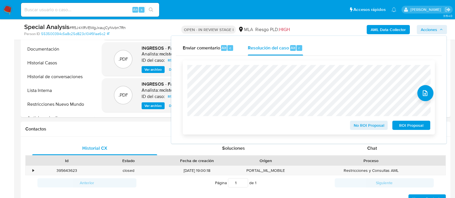
scroll to position [180, 0]
click at [357, 129] on span "No ROI Proposal" at bounding box center [369, 125] width 30 height 8
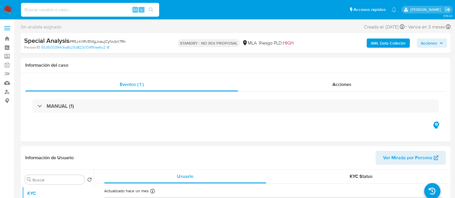
click at [125, 12] on input at bounding box center [90, 9] width 138 height 7
paste input "281563165"
type input "281563165"
select select "10"
type input "281563165"
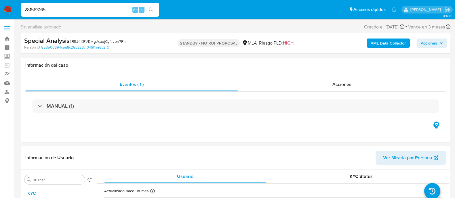
click at [151, 10] on icon "search-icon" at bounding box center [151, 9] width 5 height 5
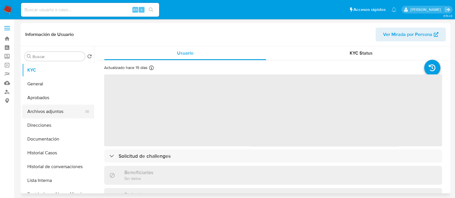
click at [54, 114] on button "Archivos adjuntos" at bounding box center [55, 112] width 67 height 14
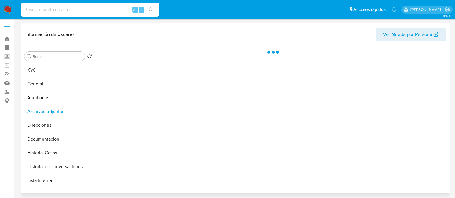
select select "10"
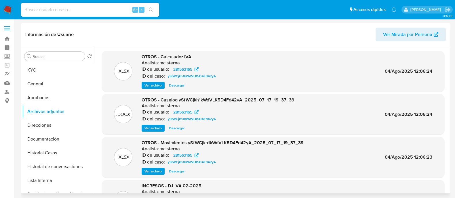
click at [151, 130] on span "Ver archivo" at bounding box center [152, 128] width 17 height 6
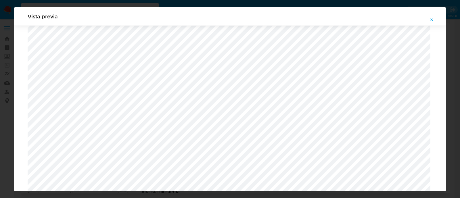
click at [431, 18] on icon "Attachment preview" at bounding box center [432, 20] width 5 height 5
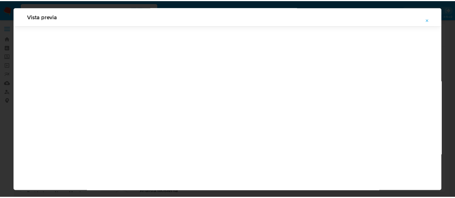
scroll to position [18, 0]
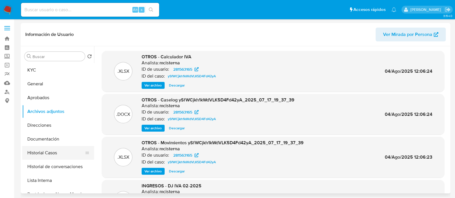
click at [47, 150] on button "Historial Casos" at bounding box center [55, 153] width 67 height 14
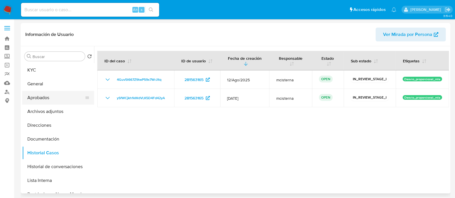
click at [57, 91] on button "Aprobados" at bounding box center [55, 98] width 67 height 14
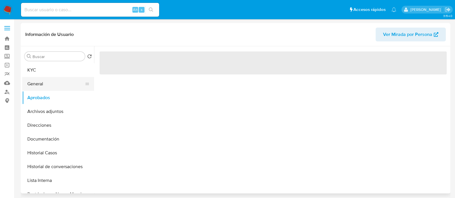
click at [55, 84] on button "General" at bounding box center [55, 84] width 67 height 14
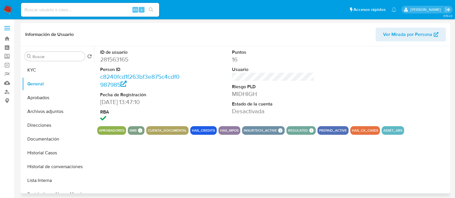
click at [116, 62] on dd "281563165" at bounding box center [141, 60] width 82 height 8
drag, startPoint x: 116, startPoint y: 62, endPoint x: 126, endPoint y: 63, distance: 9.6
click at [116, 62] on dd "281563165" at bounding box center [141, 60] width 82 height 8
copy dd "281563165"
click at [104, 10] on input at bounding box center [90, 9] width 138 height 7
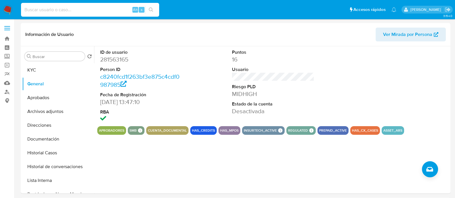
paste input "1760574603"
type input "1760574603"
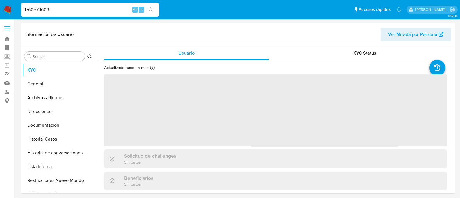
select select "10"
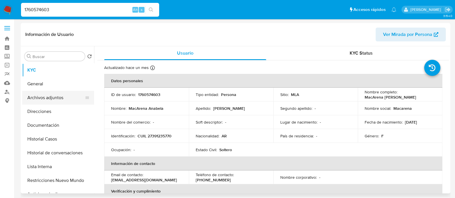
click at [66, 100] on button "Archivos adjuntos" at bounding box center [55, 98] width 67 height 14
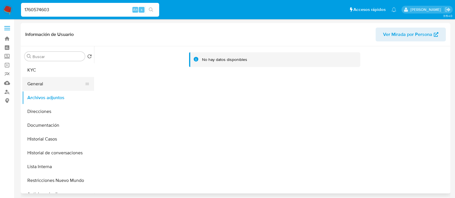
click at [55, 85] on button "General" at bounding box center [55, 84] width 67 height 14
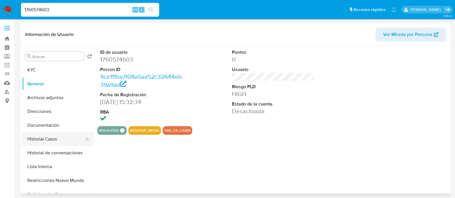
click at [69, 139] on button "Historial Casos" at bounding box center [55, 139] width 67 height 14
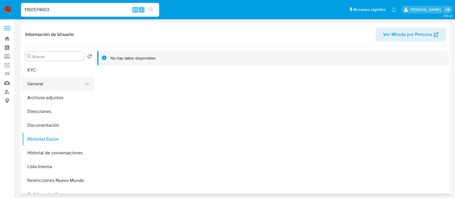
click at [63, 86] on button "General" at bounding box center [55, 84] width 67 height 14
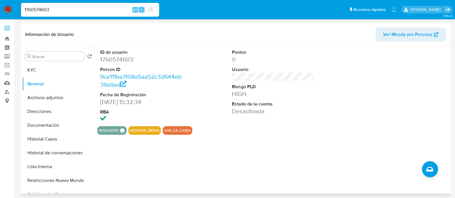
click at [124, 56] on dd "1760574603" at bounding box center [141, 60] width 82 height 8
copy dd "1760574603"
click at [91, 11] on input "1760574603" at bounding box center [90, 9] width 138 height 7
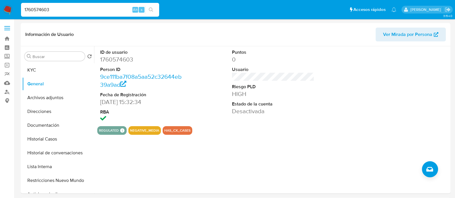
click at [91, 11] on input "1760574603" at bounding box center [90, 9] width 138 height 7
paste input "63081129"
type input "163081129"
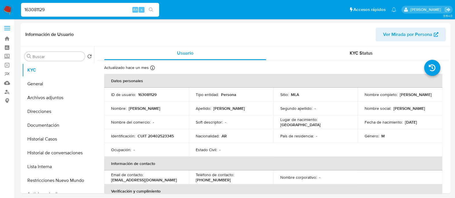
select select "10"
click at [70, 138] on button "Historial Casos" at bounding box center [55, 139] width 67 height 14
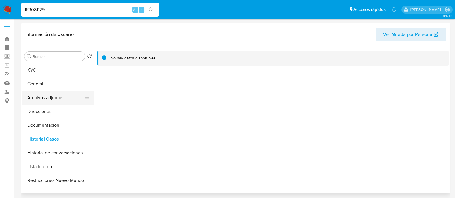
click at [61, 99] on button "Archivos adjuntos" at bounding box center [55, 98] width 67 height 14
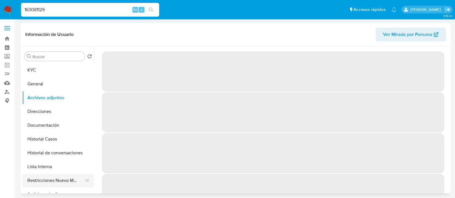
click at [63, 180] on button "Restricciones Nuevo Mundo" at bounding box center [55, 181] width 67 height 14
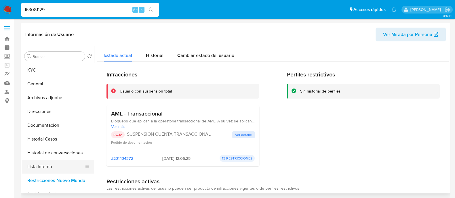
click at [62, 166] on button "Lista Interna" at bounding box center [55, 167] width 67 height 14
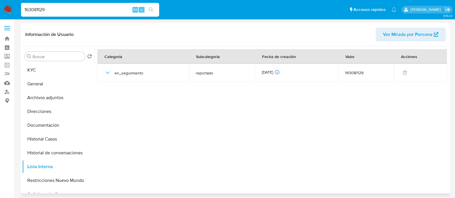
click at [222, 143] on div at bounding box center [271, 119] width 355 height 147
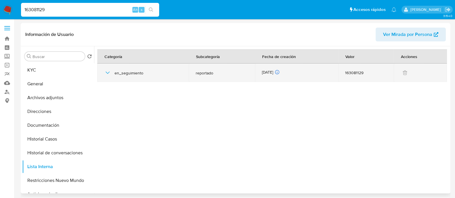
click at [106, 72] on icon "button" at bounding box center [108, 73] width 4 height 2
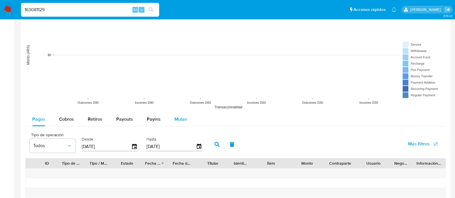
click at [180, 118] on span "Mulan" at bounding box center [180, 119] width 13 height 7
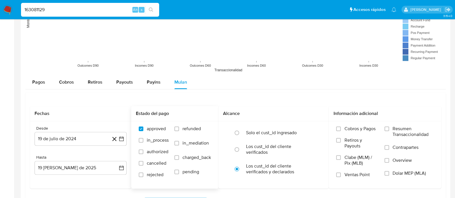
scroll to position [503, 0]
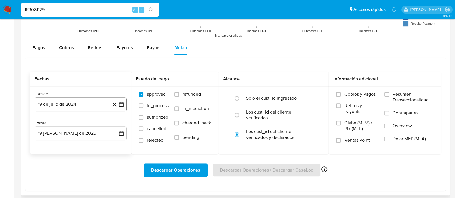
click at [91, 102] on button "19 de julio de 2024" at bounding box center [81, 105] width 92 height 14
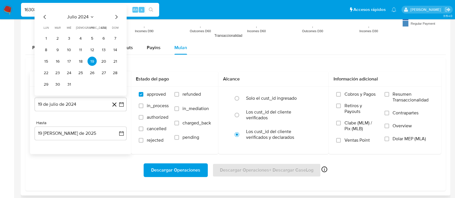
click at [114, 18] on icon "Mes siguiente" at bounding box center [116, 17] width 7 height 7
click at [43, 16] on icon "Mes anterior" at bounding box center [44, 17] width 7 height 7
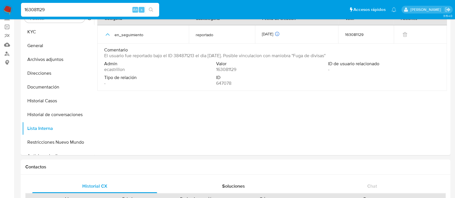
scroll to position [0, 0]
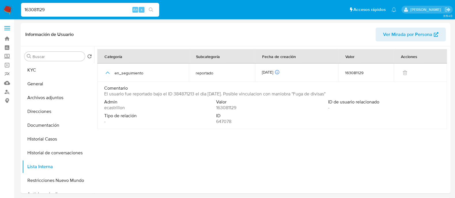
click at [112, 6] on input "163081129" at bounding box center [90, 9] width 138 height 7
click at [111, 8] on input "163081129" at bounding box center [90, 9] width 138 height 7
paste input "65000655"
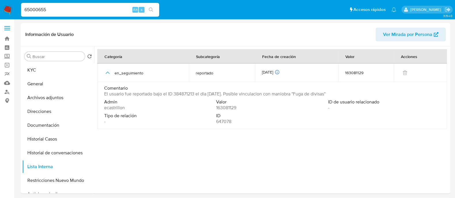
type input "65000655"
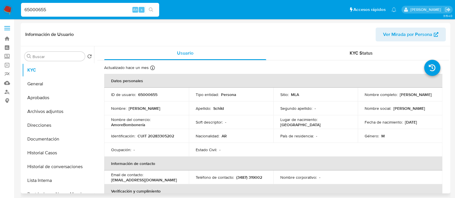
select select "10"
drag, startPoint x: 363, startPoint y: 96, endPoint x: 410, endPoint y: 97, distance: 46.6
click at [410, 97] on div "Nombre completo : Emanuel Esteban Schild" at bounding box center [399, 94] width 71 height 5
copy p "Emanuel Esteban Schild"
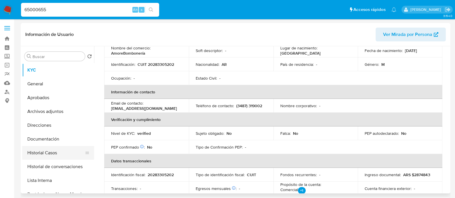
click at [58, 153] on button "Historial Casos" at bounding box center [55, 153] width 67 height 14
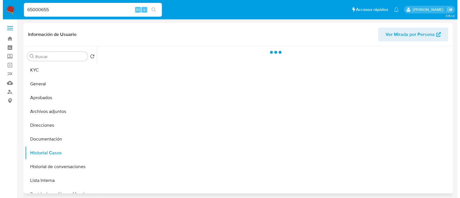
scroll to position [0, 0]
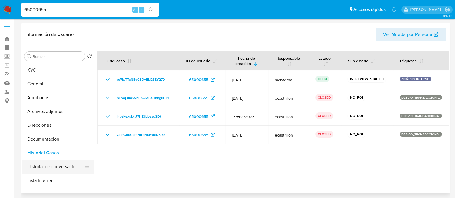
click at [72, 164] on button "Historial de conversaciones" at bounding box center [55, 167] width 67 height 14
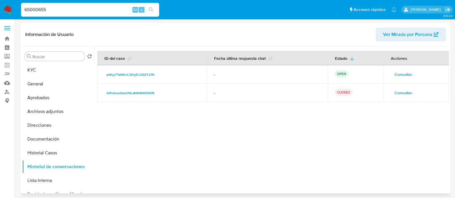
click at [395, 73] on span "Consultar" at bounding box center [403, 74] width 18 height 8
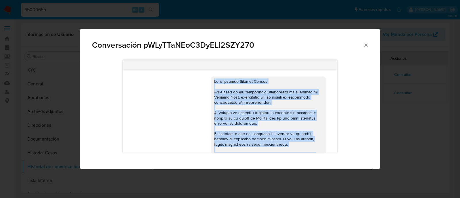
drag, startPoint x: 255, startPoint y: 106, endPoint x: 208, endPoint y: 82, distance: 53.3
copy div "Hola Emanuel Esteban Schild En función de las operaciones registradas en tu cue…"
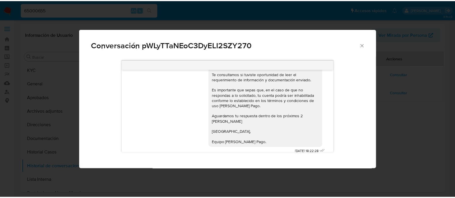
scroll to position [328, 0]
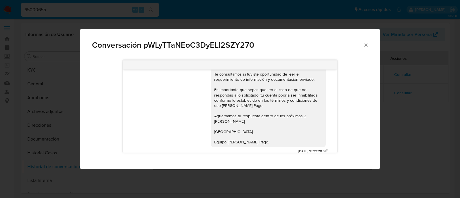
click at [370, 49] on div "Conversación pWLyTTaNEoC3DyELI2SZY270" at bounding box center [230, 42] width 300 height 27
click at [367, 43] on icon "Cerrar" at bounding box center [366, 45] width 6 height 6
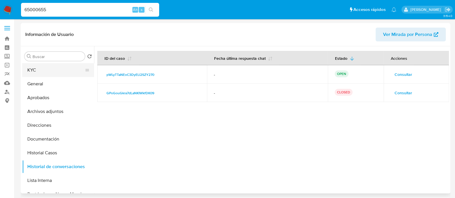
click at [62, 73] on button "KYC" at bounding box center [55, 70] width 67 height 14
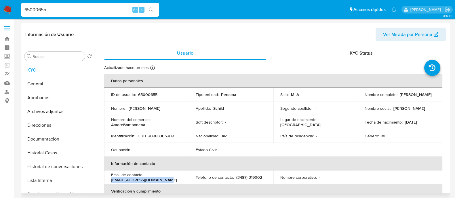
drag, startPoint x: 120, startPoint y: 180, endPoint x: 168, endPoint y: 180, distance: 47.7
click at [168, 180] on td "Email de contacto : schildemanuel@yahoo.com.ar" at bounding box center [146, 178] width 85 height 14
copy p "schildemanuel@yahoo.com.ar"
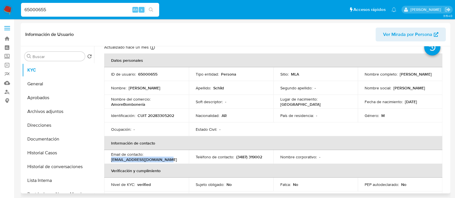
scroll to position [36, 0]
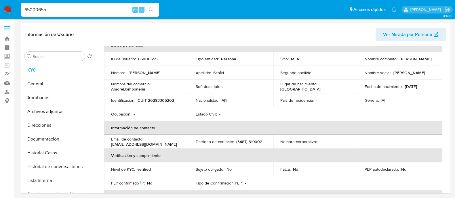
click at [112, 8] on input "65000655" at bounding box center [90, 9] width 138 height 7
paste input "4Guv5t667Z9twP59x7WrJItq"
type input "4Guv5t667Z9twP59x7WrJItq"
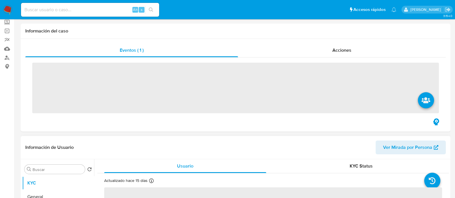
scroll to position [72, 0]
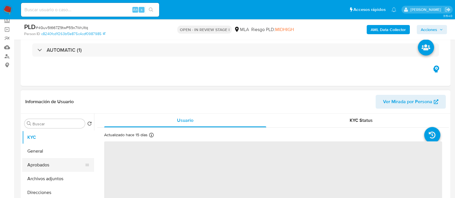
select select "10"
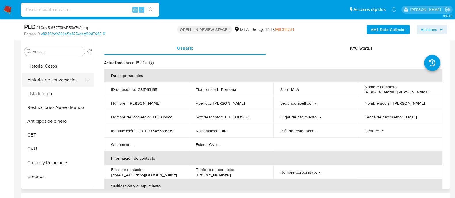
scroll to position [36, 0]
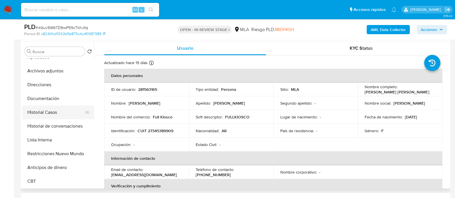
click at [62, 111] on button "Historial Casos" at bounding box center [55, 113] width 67 height 14
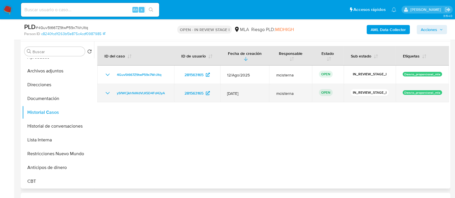
click at [154, 98] on td "ySfWCjkh1kWdVLK5D4Fd42yA" at bounding box center [135, 93] width 77 height 18
click at [152, 91] on span "ySfWCjkh1kWdVLK5D4Fd42yA" at bounding box center [141, 93] width 48 height 7
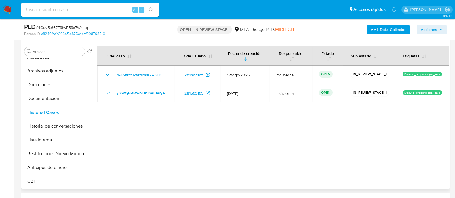
scroll to position [0, 0]
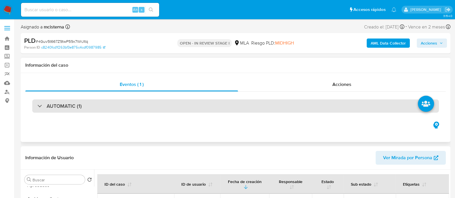
click at [129, 101] on div "AUTOMATIC (1)" at bounding box center [235, 106] width 406 height 13
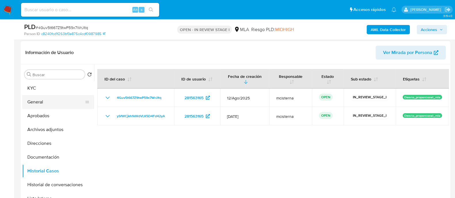
drag, startPoint x: 66, startPoint y: 106, endPoint x: 91, endPoint y: 105, distance: 25.4
click at [66, 106] on button "General" at bounding box center [55, 102] width 67 height 14
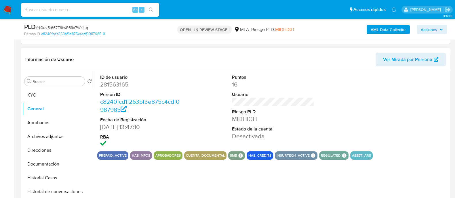
click at [121, 83] on dd "281563165" at bounding box center [141, 85] width 82 height 8
copy dd "281563165"
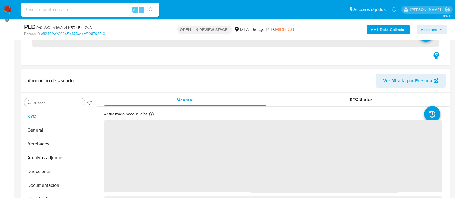
scroll to position [108, 0]
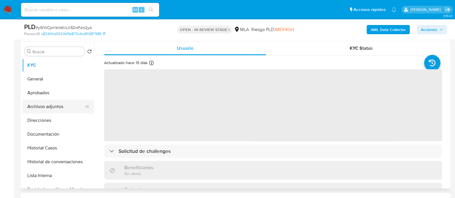
click at [64, 107] on button "Archivos adjuntos" at bounding box center [55, 107] width 67 height 14
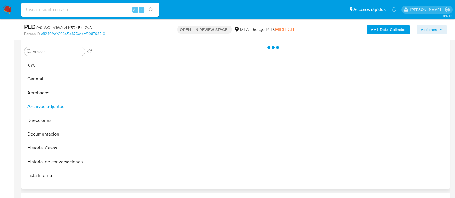
select select "10"
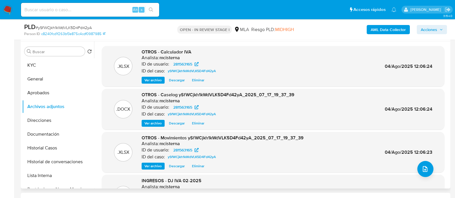
click at [197, 124] on span "Eliminar" at bounding box center [198, 124] width 12 height 6
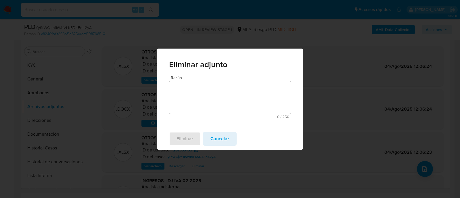
click at [219, 87] on textarea "Razón" at bounding box center [230, 97] width 122 height 33
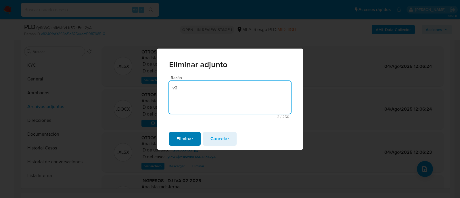
type textarea "v2"
click at [186, 140] on span "Eliminar" at bounding box center [185, 139] width 17 height 13
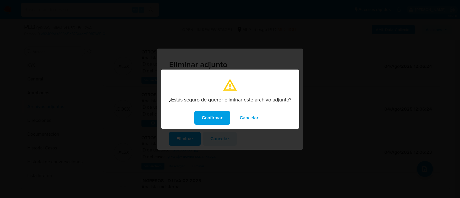
click at [210, 114] on span "Confirmar" at bounding box center [212, 118] width 21 height 13
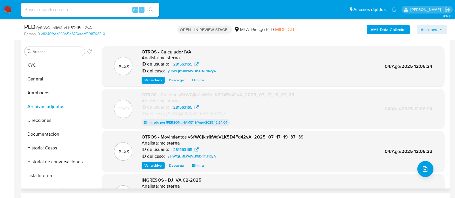
click at [196, 163] on span "Eliminar" at bounding box center [198, 166] width 12 height 6
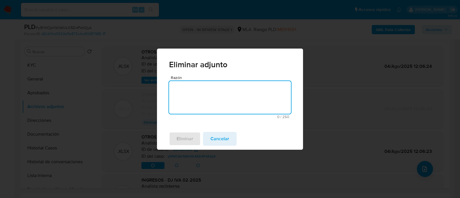
click at [226, 101] on textarea "Razón" at bounding box center [230, 97] width 122 height 33
type textarea "v2"
click at [185, 140] on span "Eliminar" at bounding box center [185, 139] width 17 height 13
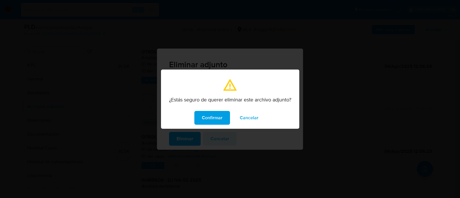
click at [209, 115] on span "Confirmar" at bounding box center [212, 118] width 21 height 13
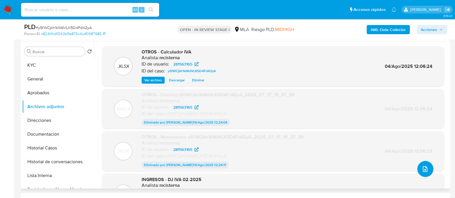
click at [421, 171] on icon "upload-file" at bounding box center [424, 169] width 7 height 7
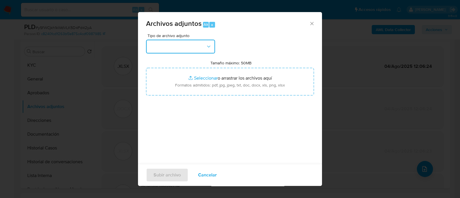
click at [194, 48] on button "button" at bounding box center [180, 47] width 69 height 14
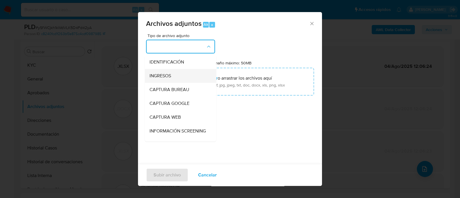
click at [190, 73] on div "INGRESOS" at bounding box center [179, 76] width 59 height 14
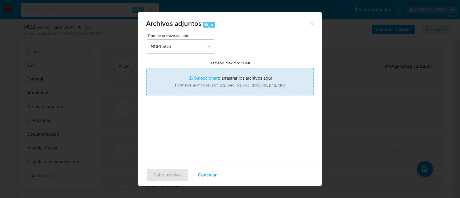
type input "C:\fakepath\DJ IIBB 03-2025 (CM03).pdf"
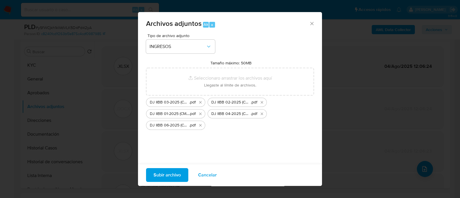
click at [177, 172] on span "Subir archivo" at bounding box center [167, 175] width 27 height 13
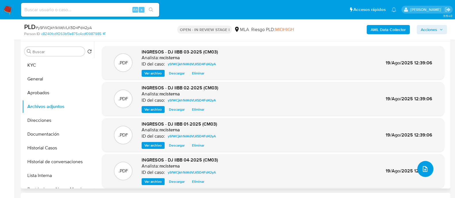
click at [427, 165] on button "upload-file" at bounding box center [425, 169] width 16 height 16
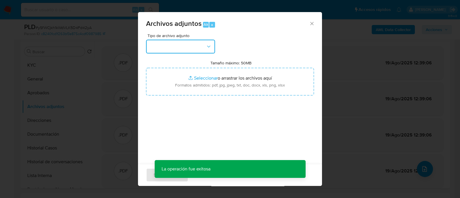
click at [173, 40] on button "button" at bounding box center [180, 47] width 69 height 14
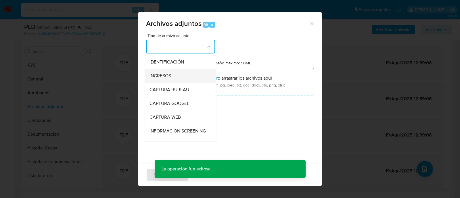
click at [176, 73] on div "INGRESOS" at bounding box center [179, 76] width 59 height 14
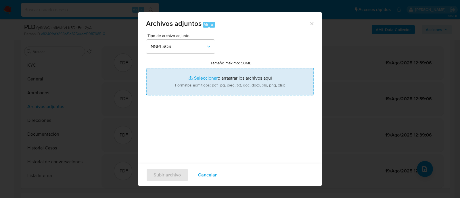
type input "C:\fakepath\DJ IIBB 05-2025 (CM03).pdf"
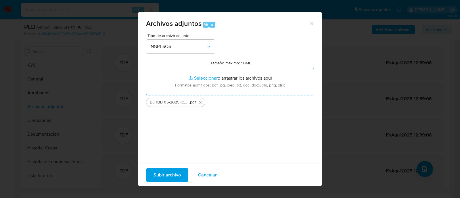
click at [239, 174] on div "Subir archivo Cancelar" at bounding box center [230, 175] width 184 height 22
click at [170, 175] on span "Subir archivo" at bounding box center [167, 175] width 27 height 13
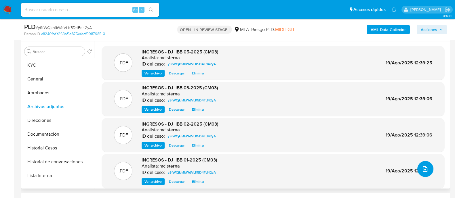
click at [424, 166] on icon "upload-file" at bounding box center [424, 169] width 7 height 7
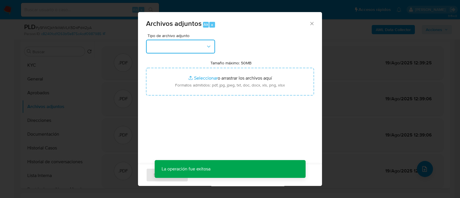
click at [196, 47] on button "button" at bounding box center [180, 47] width 69 height 14
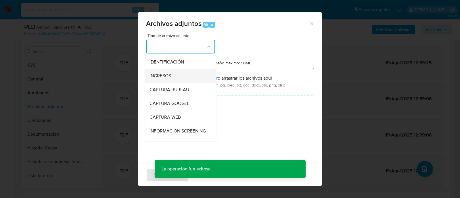
click at [164, 73] on span "INGRESOS" at bounding box center [161, 76] width 22 height 6
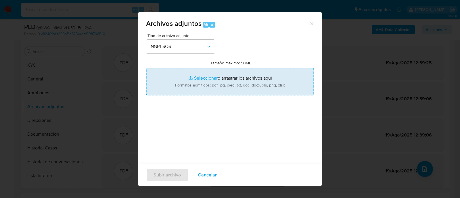
type input "C:\fakepath\Certificacion de ingresos.pdf"
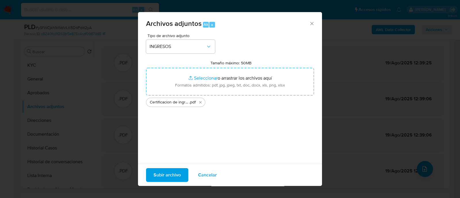
click at [170, 174] on span "Subir archivo" at bounding box center [167, 175] width 27 height 13
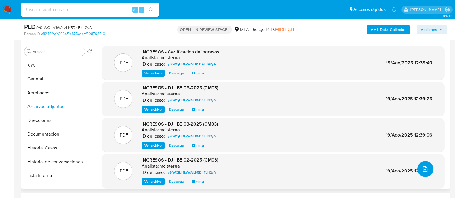
click at [424, 168] on icon "upload-file" at bounding box center [424, 169] width 7 height 7
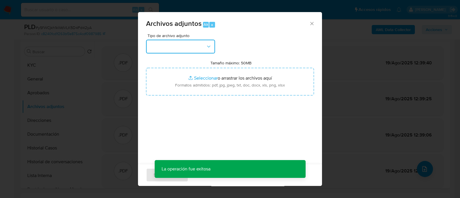
click at [184, 47] on button "button" at bounding box center [180, 47] width 69 height 14
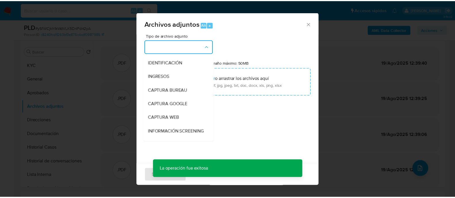
scroll to position [72, 0]
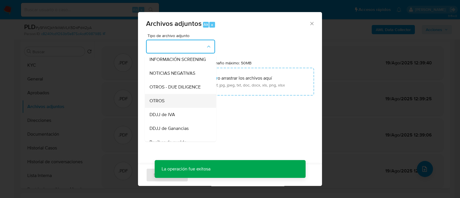
click at [181, 108] on div "OTROS" at bounding box center [179, 101] width 59 height 14
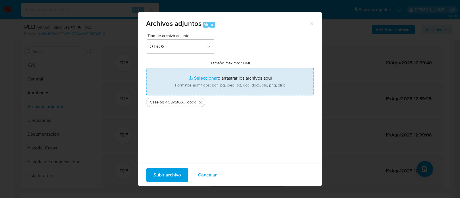
type input "C:\fakepath\Movimientos ySfWCjkh1kWdVLK5D4Fd42yA_2025_07_17_19_37_39 (V2).xlsx"
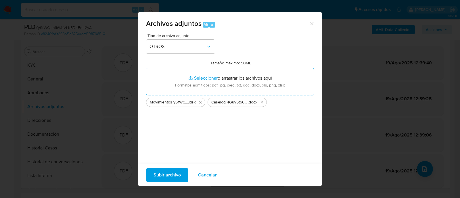
click at [167, 174] on span "Subir archivo" at bounding box center [167, 175] width 27 height 13
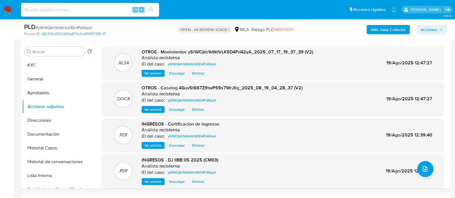
drag, startPoint x: 433, startPoint y: 29, endPoint x: 346, endPoint y: 33, distance: 86.9
click at [433, 29] on span "Acciones" at bounding box center [429, 29] width 16 height 9
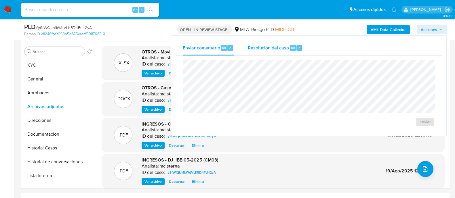
click at [261, 47] on span "Resolución del caso" at bounding box center [268, 47] width 41 height 7
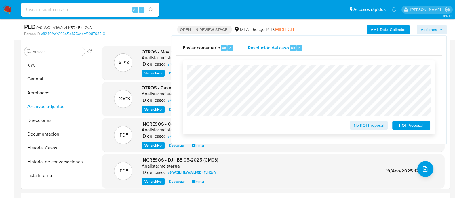
click at [185, 62] on div "No ROI Proposal ROI Proposal" at bounding box center [309, 97] width 252 height 74
click at [402, 125] on span "ROI Proposal" at bounding box center [411, 125] width 30 height 8
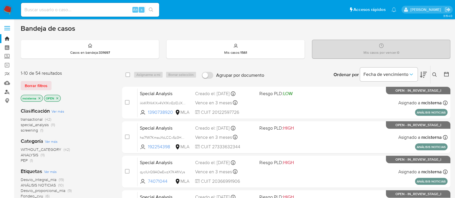
click at [9, 88] on link "Buscador de personas" at bounding box center [34, 91] width 68 height 9
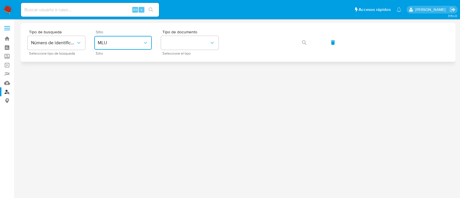
click at [115, 42] on span "MLU" at bounding box center [120, 43] width 45 height 6
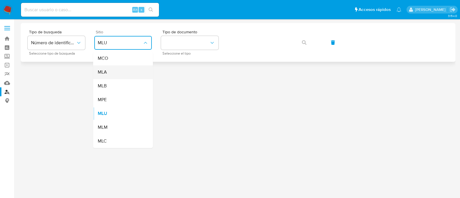
click at [123, 70] on div "MLA" at bounding box center [121, 72] width 47 height 14
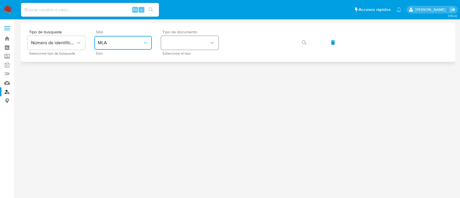
click at [167, 41] on button "identificationType" at bounding box center [190, 43] width 58 height 14
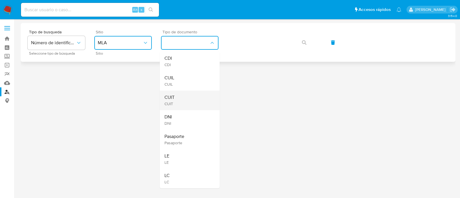
click at [193, 104] on div "CUIT CUIT" at bounding box center [188, 101] width 47 height 20
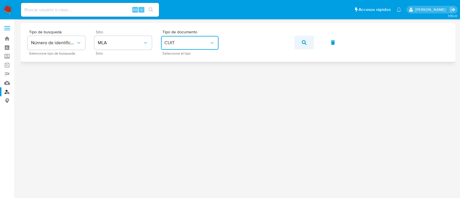
click at [298, 42] on button "button" at bounding box center [305, 43] width 20 height 14
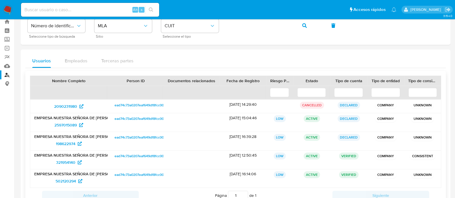
scroll to position [39, 0]
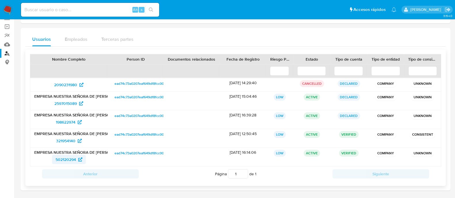
click at [70, 160] on span "502120294" at bounding box center [66, 159] width 20 height 9
click at [79, 137] on span "321954140" at bounding box center [69, 140] width 26 height 9
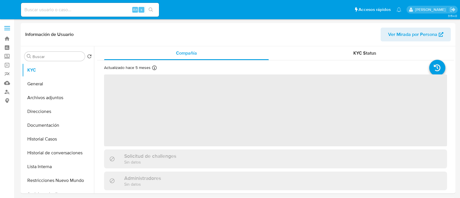
select select "10"
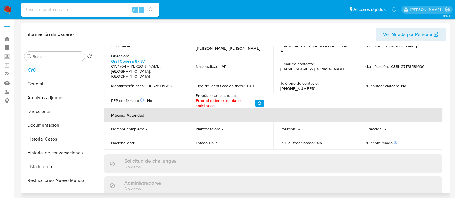
scroll to position [216, 0]
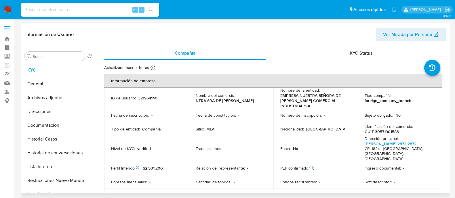
select select "10"
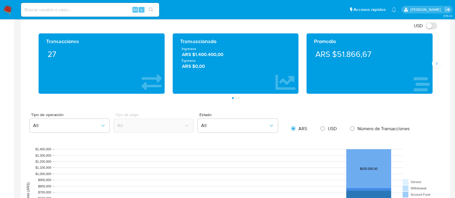
scroll to position [180, 0]
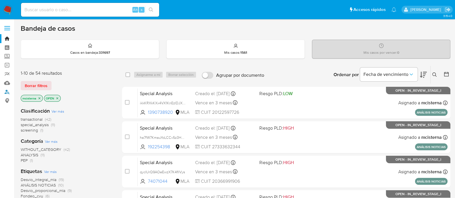
drag, startPoint x: 9, startPoint y: 93, endPoint x: 21, endPoint y: 93, distance: 12.4
click at [9, 93] on link "Buscador de personas" at bounding box center [34, 91] width 68 height 9
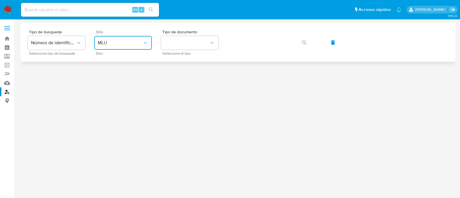
click at [122, 45] on span "MLU" at bounding box center [120, 43] width 45 height 6
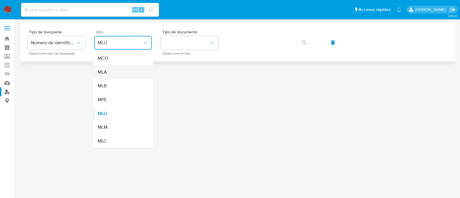
click at [126, 72] on div "MLA" at bounding box center [121, 72] width 47 height 14
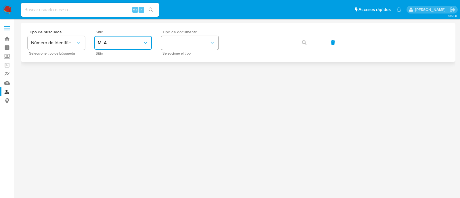
click at [187, 47] on button "identificationType" at bounding box center [190, 43] width 58 height 14
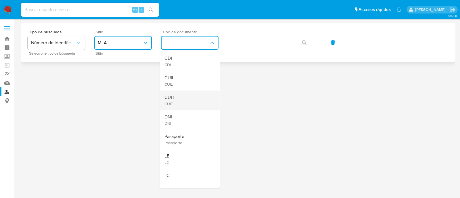
click at [193, 96] on div "CUIT CUIT" at bounding box center [188, 101] width 47 height 20
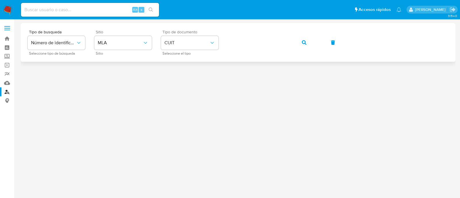
click at [304, 42] on icon "button" at bounding box center [304, 42] width 5 height 5
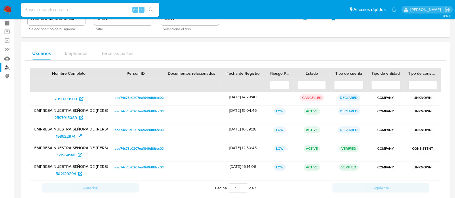
scroll to position [36, 0]
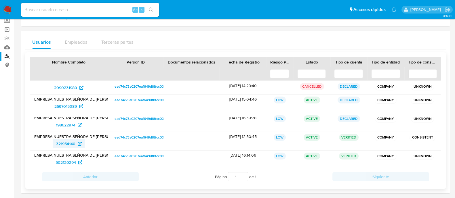
click at [79, 142] on icon at bounding box center [80, 144] width 4 height 4
click at [62, 160] on span "502120294" at bounding box center [66, 162] width 20 height 9
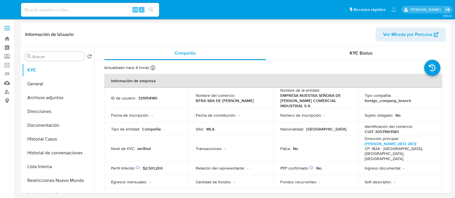
select select "10"
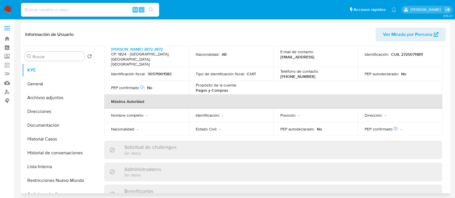
scroll to position [173, 0]
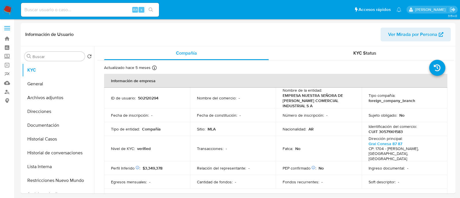
select select "10"
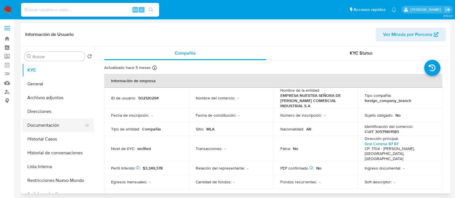
click at [42, 123] on button "Documentación" at bounding box center [55, 126] width 67 height 14
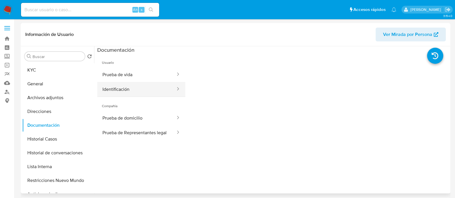
click at [139, 90] on button "Identificación" at bounding box center [136, 89] width 79 height 15
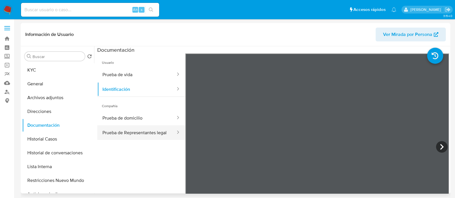
click at [145, 132] on button "Prueba de Representantes legal" at bounding box center [136, 132] width 79 height 15
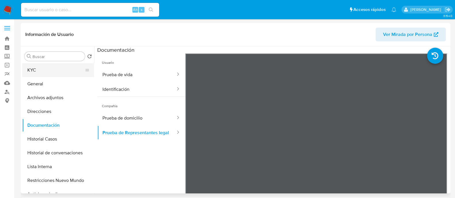
click at [75, 72] on button "KYC" at bounding box center [55, 70] width 67 height 14
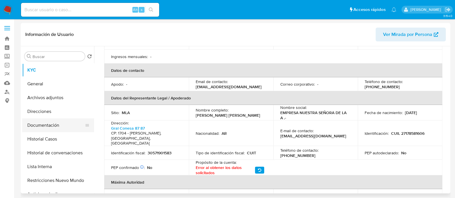
click at [51, 125] on button "Documentación" at bounding box center [55, 126] width 67 height 14
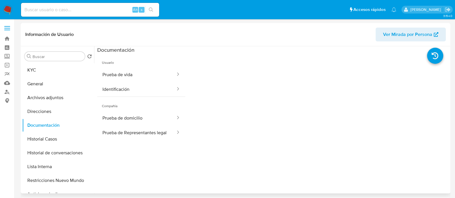
click at [114, 121] on button "Prueba de domicilio" at bounding box center [136, 118] width 79 height 15
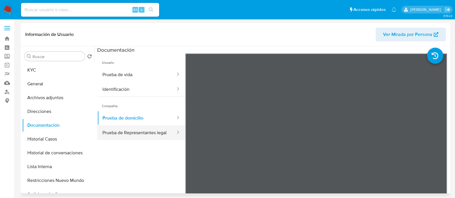
click at [126, 138] on button "Prueba de Representantes legal" at bounding box center [136, 132] width 79 height 15
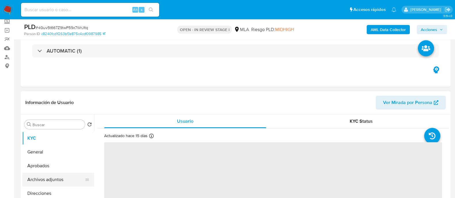
scroll to position [72, 0]
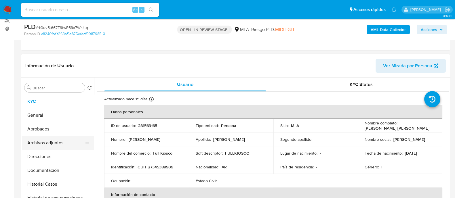
click at [62, 139] on button "Archivos adjuntos" at bounding box center [55, 143] width 67 height 14
select select "10"
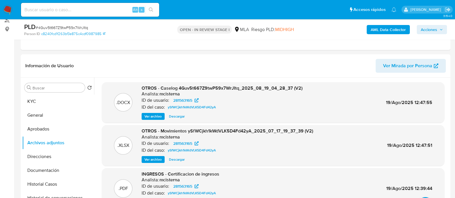
click at [429, 28] on span "Acciones" at bounding box center [429, 29] width 16 height 9
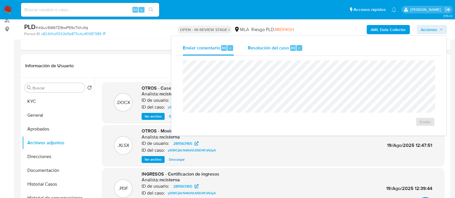
click at [284, 46] on span "Resolución del caso" at bounding box center [268, 47] width 41 height 7
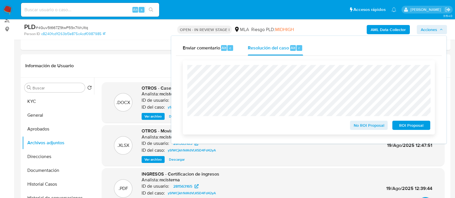
click at [406, 128] on span "ROI Proposal" at bounding box center [411, 125] width 30 height 8
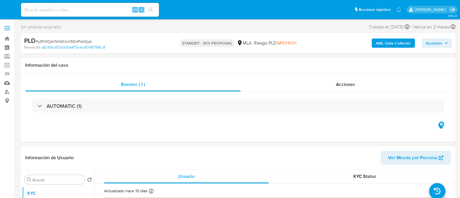
select select "10"
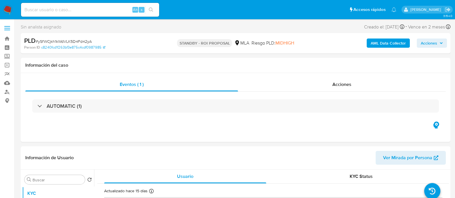
click at [113, 8] on input at bounding box center [90, 9] width 138 height 7
paste input "gNeHvMhIo1gcljgoZWgdyGWV"
type input "gNeHvMhIo1gcljgoZWgdyGWV"
click at [153, 7] on icon "search-icon" at bounding box center [151, 9] width 5 height 5
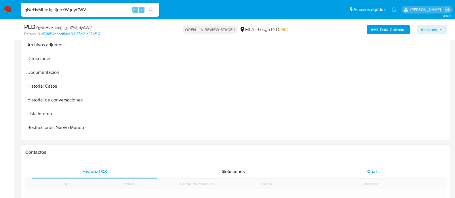
click at [375, 171] on span "Chat" at bounding box center [372, 171] width 10 height 7
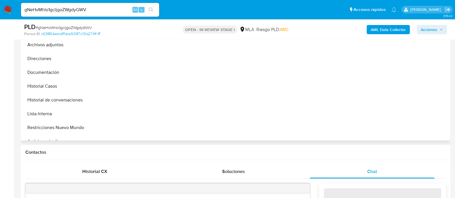
scroll to position [287, 0]
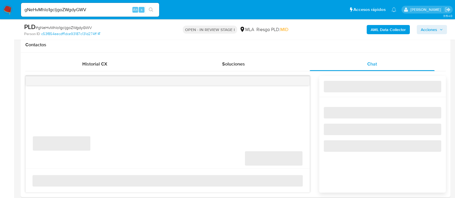
select select "10"
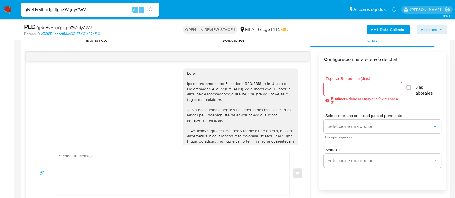
scroll to position [576, 0]
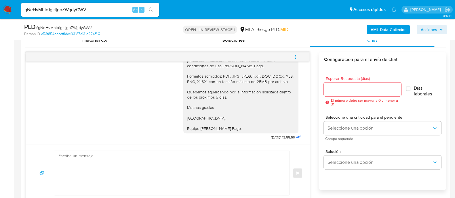
click at [294, 51] on span "menu-action" at bounding box center [295, 57] width 5 height 14
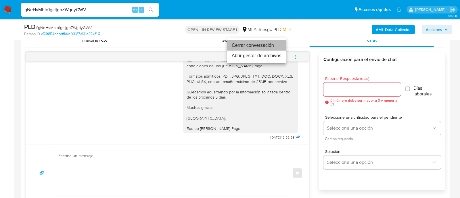
click at [250, 45] on li "Cerrar conversación" at bounding box center [256, 45] width 59 height 10
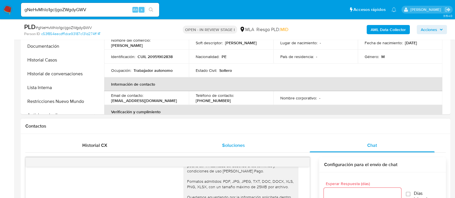
scroll to position [72, 0]
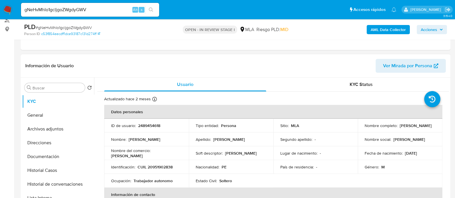
click at [150, 124] on p "2489454618" at bounding box center [149, 125] width 22 height 5
copy p "2489454618"
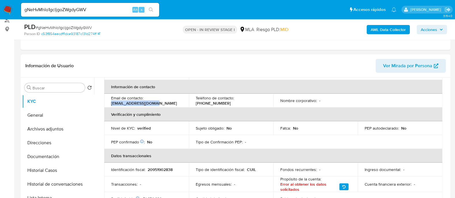
drag, startPoint x: 110, startPoint y: 105, endPoint x: 172, endPoint y: 102, distance: 61.9
click at [172, 102] on td "Email de contacto : victorjmf14@gmail.com" at bounding box center [146, 101] width 85 height 14
copy p "victorjmf14@gmail.com"
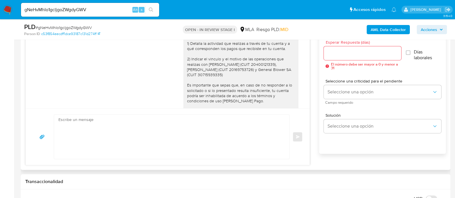
scroll to position [468, 0]
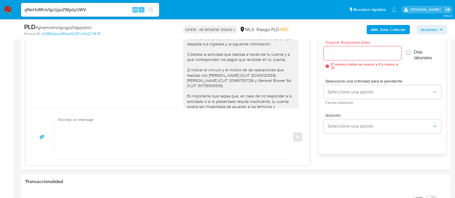
click at [384, 30] on b "AML Data Collector" at bounding box center [387, 29] width 35 height 9
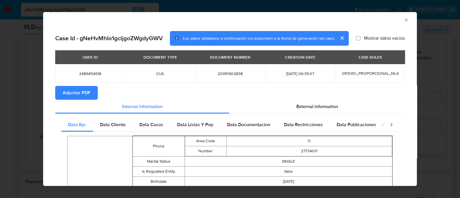
click at [225, 74] on span "20951902838" at bounding box center [230, 73] width 56 height 5
copy span "20951902838"
click at [73, 95] on span "Adjuntar PDF" at bounding box center [77, 93] width 28 height 13
click at [404, 18] on icon "Cerrar ventana" at bounding box center [407, 20] width 6 height 6
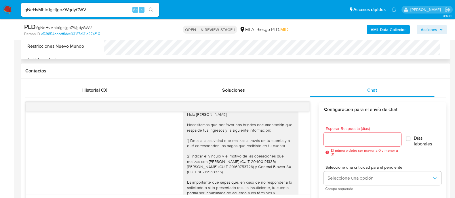
scroll to position [144, 0]
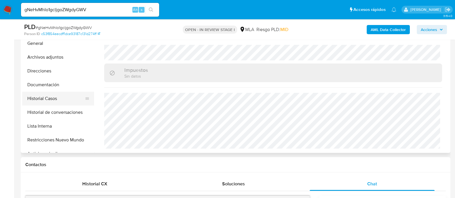
click at [61, 96] on button "Historial Casos" at bounding box center [55, 99] width 67 height 14
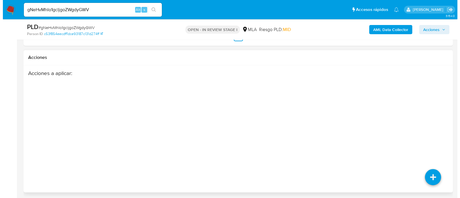
scroll to position [1048, 0]
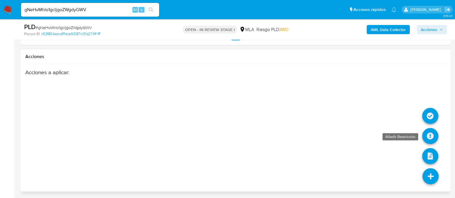
click at [427, 135] on icon at bounding box center [430, 136] width 16 height 16
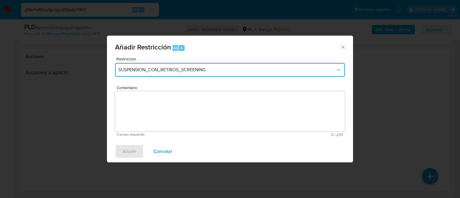
click at [151, 68] on span "SUSPENSION_CON_RETIROS_SCREENING" at bounding box center [227, 70] width 217 height 6
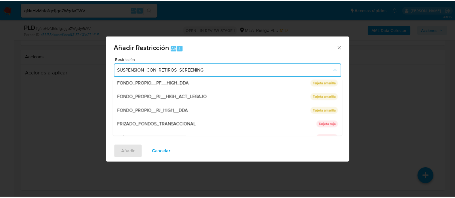
scroll to position [94, 0]
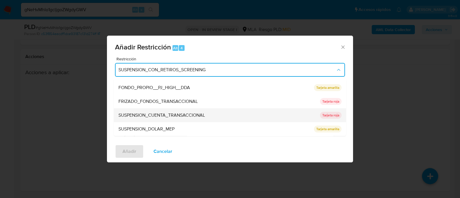
click at [187, 119] on div "SUSPENSION_CUENTA_TRANSACCIONAL" at bounding box center [218, 116] width 198 height 14
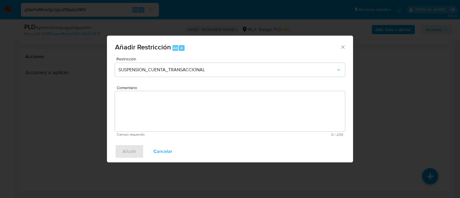
click at [222, 119] on textarea "Comentario" at bounding box center [230, 111] width 230 height 40
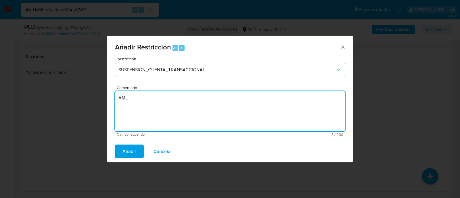
type textarea "AML"
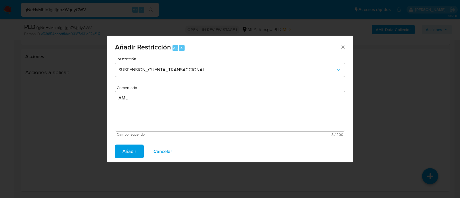
click at [130, 150] on span "Añadir" at bounding box center [130, 151] width 14 height 13
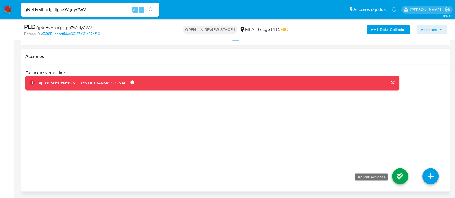
click at [402, 177] on icon at bounding box center [400, 176] width 16 height 16
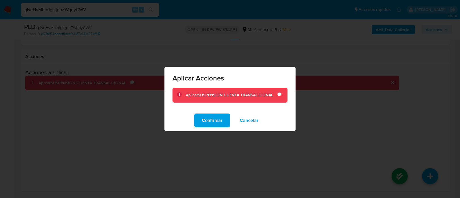
click at [203, 121] on span "Confirmar" at bounding box center [212, 120] width 21 height 13
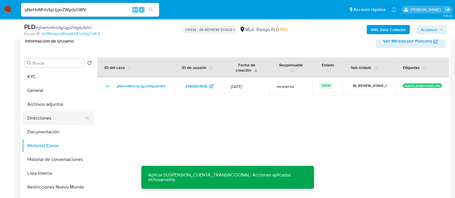
scroll to position [108, 0]
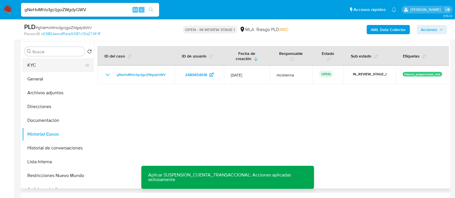
click at [39, 69] on button "KYC" at bounding box center [55, 65] width 67 height 14
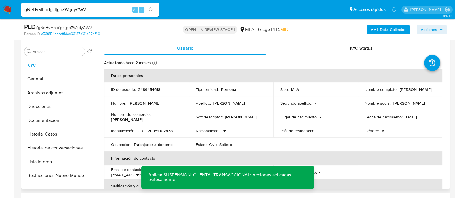
click at [152, 87] on p "2489454618" at bounding box center [149, 89] width 22 height 5
copy p "2489454618"
drag, startPoint x: 364, startPoint y: 93, endPoint x: 431, endPoint y: 93, distance: 67.6
click at [431, 92] on div "Nombre completo : Victor Hugo Donayre Aguirre" at bounding box center [399, 89] width 71 height 5
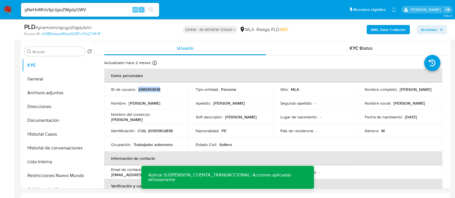
copy p "Victor Hugo Donayre Aguirre"
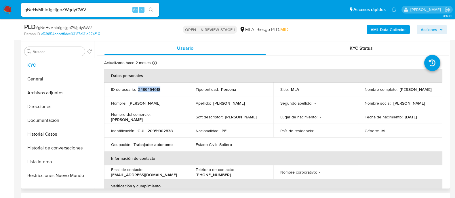
drag, startPoint x: 67, startPoint y: 91, endPoint x: 111, endPoint y: 78, distance: 45.3
click at [67, 91] on button "Archivos adjuntos" at bounding box center [58, 93] width 72 height 14
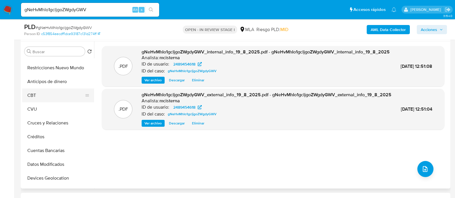
scroll to position [108, 0]
click at [33, 100] on button "CBT" at bounding box center [55, 96] width 67 height 14
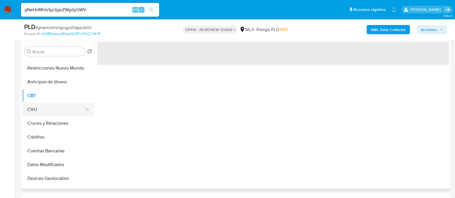
click at [56, 110] on button "CVU" at bounding box center [55, 110] width 67 height 14
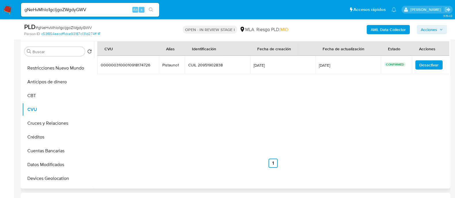
click at [171, 68] on td "Pistauno1 Pistauno1" at bounding box center [172, 65] width 26 height 18
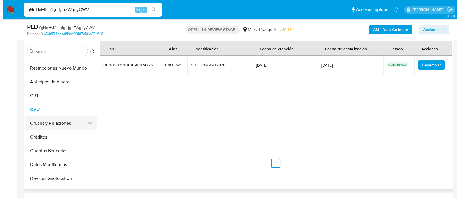
scroll to position [0, 0]
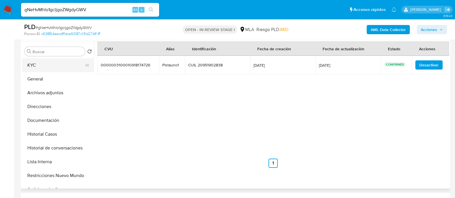
click at [50, 65] on button "KYC" at bounding box center [55, 65] width 67 height 14
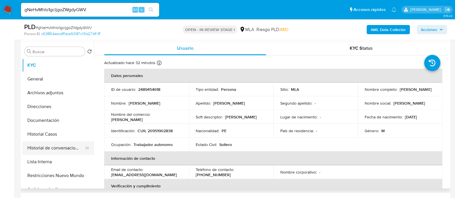
click at [63, 144] on button "Historial de conversaciones" at bounding box center [55, 148] width 67 height 14
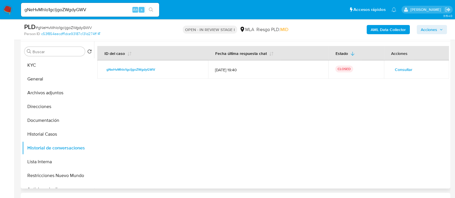
click at [408, 67] on span "Consultar" at bounding box center [404, 70] width 18 height 8
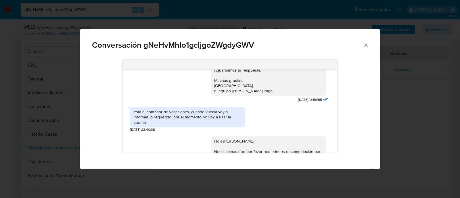
scroll to position [402, 0]
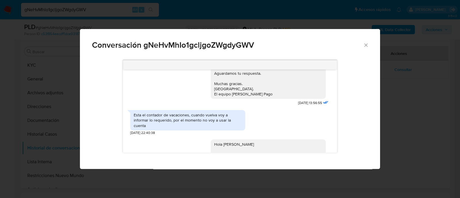
click at [213, 127] on div "Esta el contador de vacaciones, cuando vuelva voy a informar lo requerido, por …" at bounding box center [188, 120] width 108 height 16
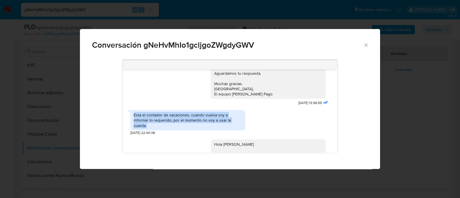
click at [213, 127] on div "Esta el contador de vacaciones, cuando vuelva voy a informar lo requerido, por …" at bounding box center [188, 120] width 108 height 16
copy div "Esta el contador de vacaciones, cuando vuelva voy a informar lo requerido, por …"
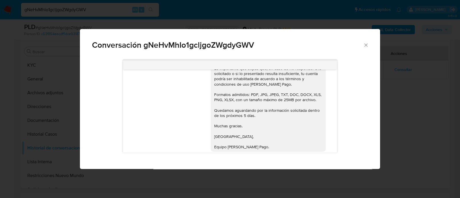
scroll to position [582, 0]
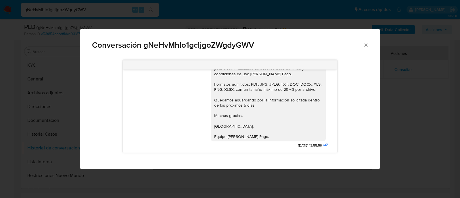
click at [366, 44] on icon "Cerrar" at bounding box center [366, 45] width 6 height 6
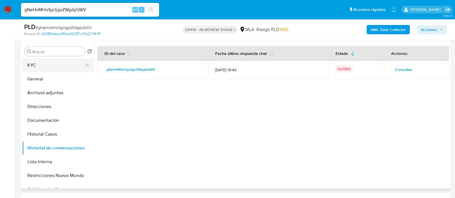
click at [67, 67] on button "KYC" at bounding box center [55, 65] width 67 height 14
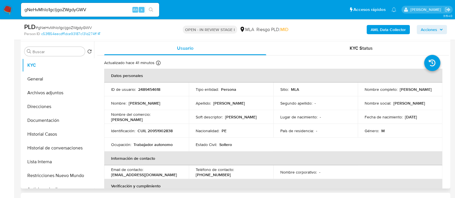
click at [156, 131] on p "CUIL 20951902838" at bounding box center [154, 130] width 35 height 5
copy p "20951902838"
click at [56, 89] on button "Archivos adjuntos" at bounding box center [55, 93] width 67 height 14
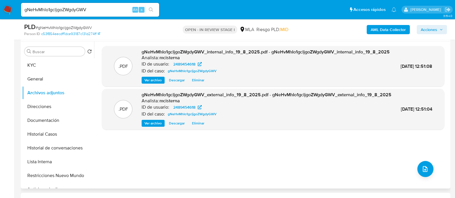
click at [414, 175] on div ".PDF gNeHvMhIo1gcljgoZWgdyGWV_internal_info_19_8_2025.pdf - gNeHvMhIo1gcljgoZWg…" at bounding box center [273, 115] width 342 height 138
click at [424, 170] on icon "upload-file" at bounding box center [424, 169] width 7 height 7
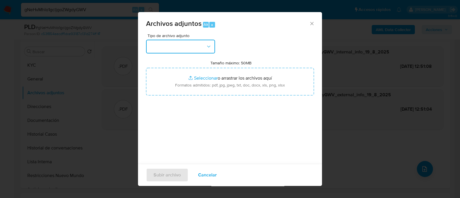
click at [181, 46] on button "button" at bounding box center [180, 47] width 69 height 14
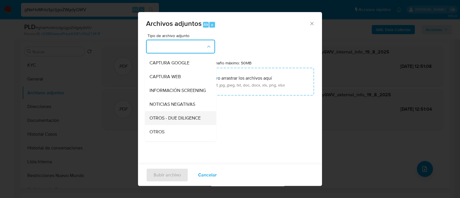
scroll to position [72, 0]
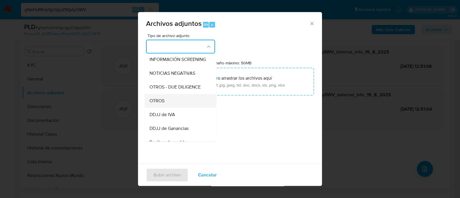
click at [188, 108] on div "OTROS" at bounding box center [179, 101] width 59 height 14
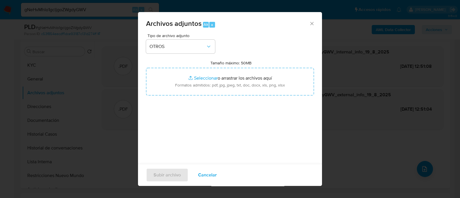
click at [309, 21] on icon "Cerrar" at bounding box center [312, 24] width 6 height 6
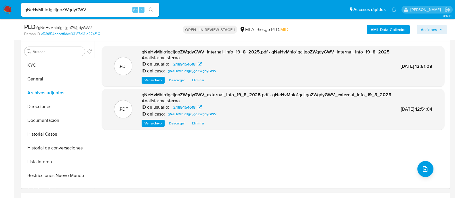
click at [381, 29] on b "AML Data Collector" at bounding box center [387, 29] width 35 height 9
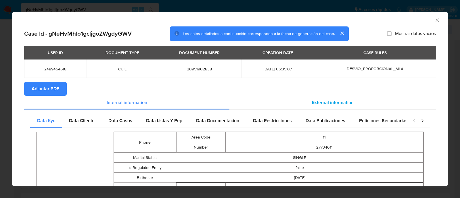
click at [318, 101] on span "External information" at bounding box center [333, 102] width 42 height 7
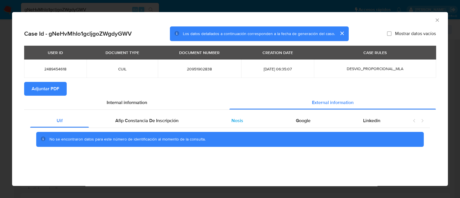
click at [242, 117] on span "Nosis" at bounding box center [238, 120] width 12 height 7
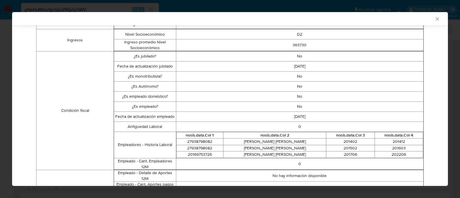
scroll to position [0, 0]
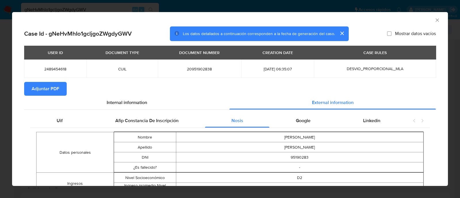
click at [435, 19] on icon "Cerrar ventana" at bounding box center [438, 20] width 6 height 6
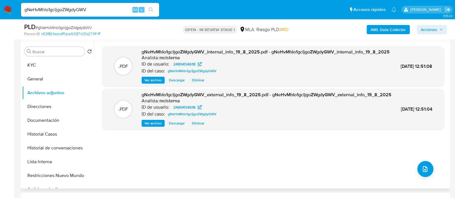
drag, startPoint x: 326, startPoint y: 170, endPoint x: 313, endPoint y: 170, distance: 12.7
click at [326, 170] on div ".PDF gNeHvMhIo1gcljgoZWgdyGWV_internal_info_19_8_2025.pdf - gNeHvMhIo1gcljgoZWg…" at bounding box center [273, 115] width 342 height 138
click at [425, 168] on icon "upload-file" at bounding box center [424, 169] width 7 height 7
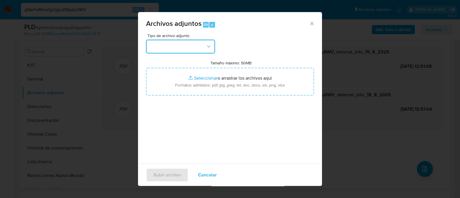
click at [183, 43] on button "button" at bounding box center [180, 47] width 69 height 14
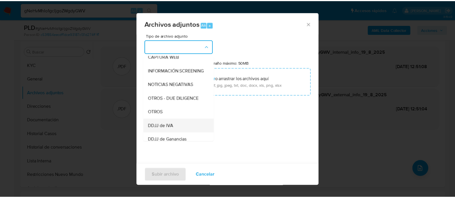
scroll to position [72, 0]
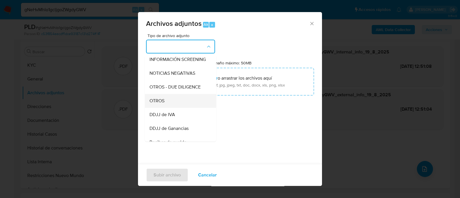
click at [168, 108] on div "OTROS" at bounding box center [179, 101] width 59 height 14
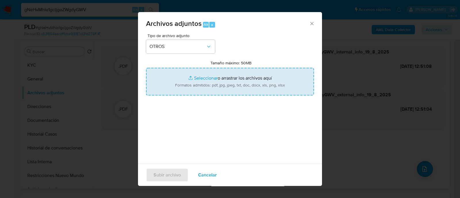
type input "C:\fakepath\Movimientos gNeHvMhIo1gcljgoZWgdyGWV_2025_07_18_02_50_44.xlsx"
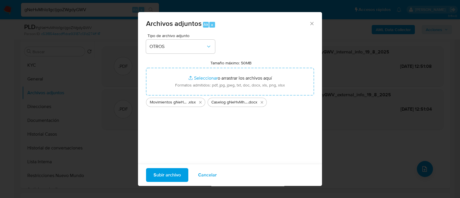
click at [173, 176] on span "Subir archivo" at bounding box center [167, 175] width 27 height 13
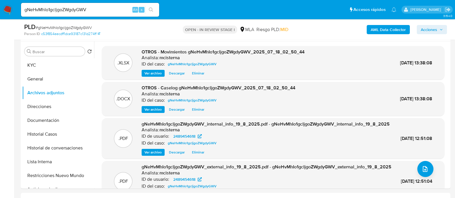
click at [428, 36] on div "AML Data Collector Acciones" at bounding box center [376, 30] width 139 height 14
click at [428, 29] on span "Acciones" at bounding box center [429, 29] width 16 height 9
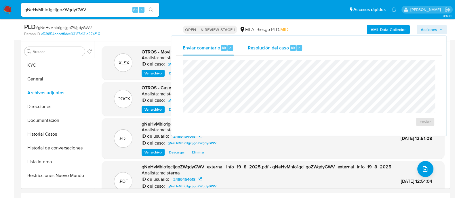
click at [261, 47] on span "Resolución del caso" at bounding box center [268, 47] width 41 height 7
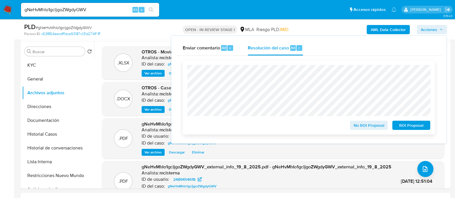
click at [424, 127] on span "ROI Proposal" at bounding box center [411, 125] width 30 height 8
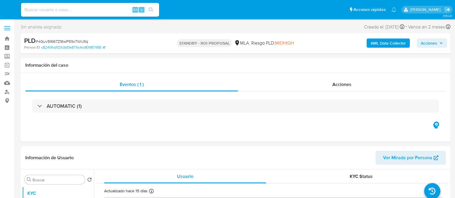
select select "10"
click at [86, 12] on input at bounding box center [90, 9] width 138 height 7
paste input "G6gRcs2zP9xh9LUo0Io27ZQ4"
type input "G6gRcs2zP9xh9LUo0Io27ZQ4"
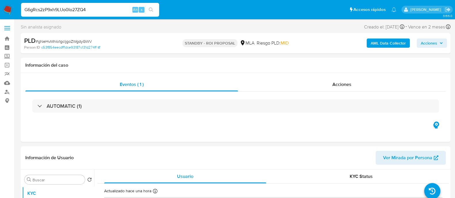
click at [151, 12] on icon "search-icon" at bounding box center [151, 9] width 5 height 5
select select "10"
click at [116, 6] on input "G6gRcs2zP9xh9LUo0Io27ZQ4" at bounding box center [90, 9] width 138 height 7
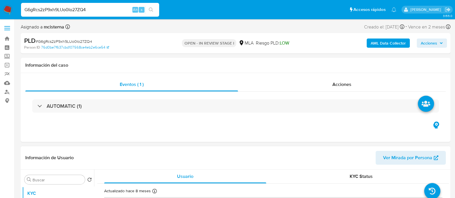
paste input
click at [149, 8] on icon "search-icon" at bounding box center [151, 9] width 5 height 5
click at [110, 11] on input at bounding box center [90, 9] width 138 height 7
paste input "G6gRcs2zP9xh9LUo0Io27ZQ4"
type input "G6gRcs2zP9xh9LUo0Io27ZQ4"
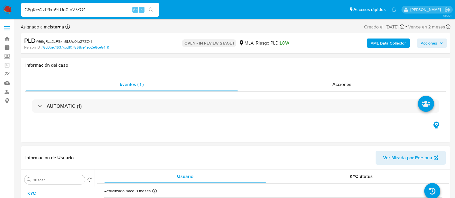
click at [152, 7] on icon "search-icon" at bounding box center [151, 9] width 5 height 5
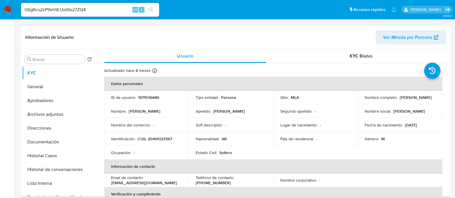
scroll to position [144, 0]
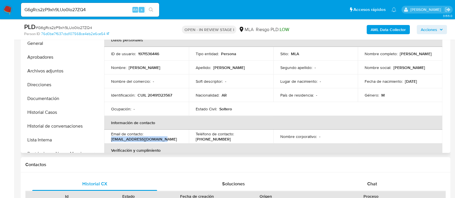
drag, startPoint x: 111, startPoint y: 140, endPoint x: 184, endPoint y: 139, distance: 73.1
click at [184, 139] on td "Email de contacto : nicomunoz12335@gmail.com" at bounding box center [146, 137] width 85 height 14
copy p "[EMAIL_ADDRESS][DOMAIN_NAME]"
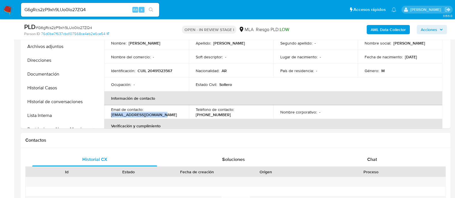
scroll to position [287, 0]
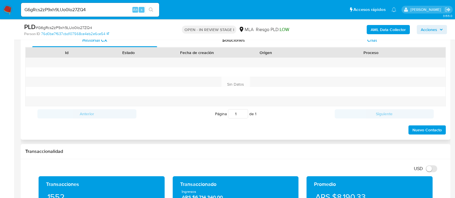
click at [370, 45] on div "Chat" at bounding box center [371, 40] width 125 height 14
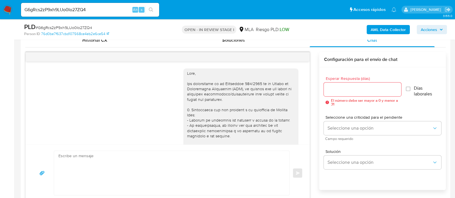
scroll to position [306, 0]
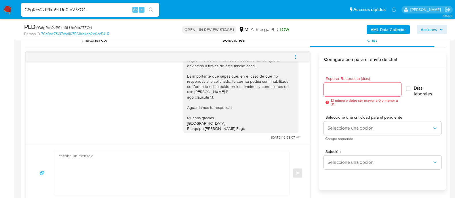
click at [298, 57] on button "menu-action" at bounding box center [295, 57] width 19 height 14
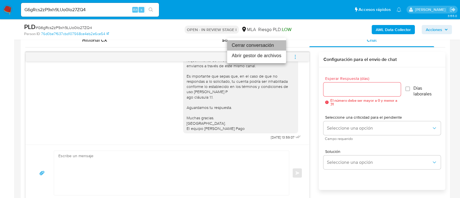
click at [264, 50] on li "Cerrar conversación" at bounding box center [256, 45] width 59 height 10
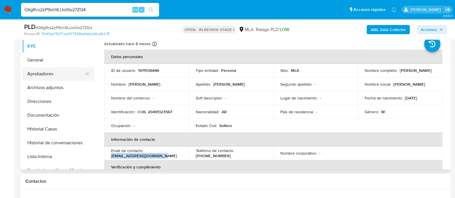
scroll to position [108, 0]
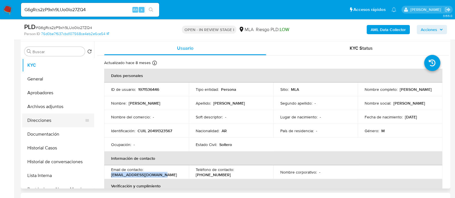
drag, startPoint x: 59, startPoint y: 121, endPoint x: 57, endPoint y: 127, distance: 5.7
click at [59, 121] on button "Direcciones" at bounding box center [55, 121] width 67 height 14
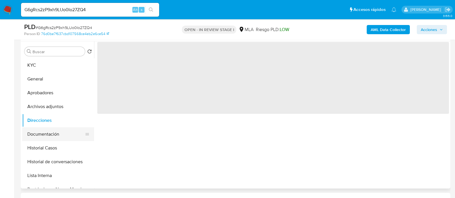
click at [57, 128] on button "Documentación" at bounding box center [55, 134] width 67 height 14
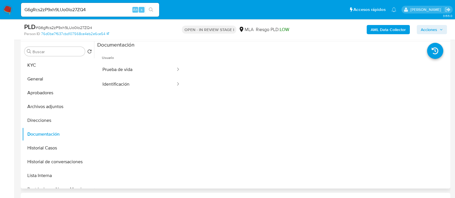
click at [116, 75] on button "Prueba de vida" at bounding box center [136, 69] width 79 height 15
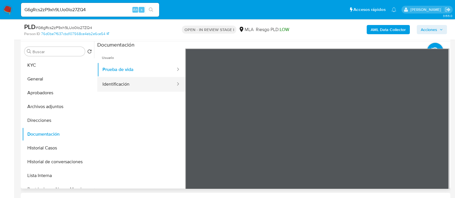
click at [129, 88] on button "Identificación" at bounding box center [136, 84] width 79 height 15
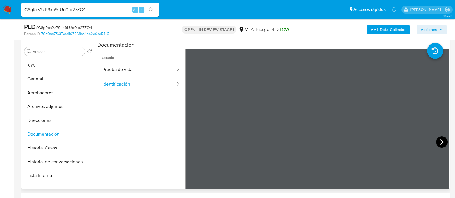
click at [438, 140] on icon at bounding box center [442, 142] width 12 height 12
click at [36, 121] on button "Direcciones" at bounding box center [55, 121] width 67 height 14
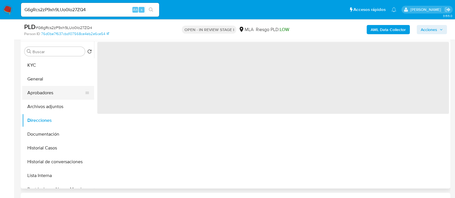
click at [50, 93] on button "Aprobadores" at bounding box center [55, 93] width 67 height 14
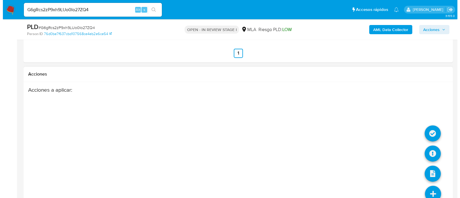
scroll to position [1029, 0]
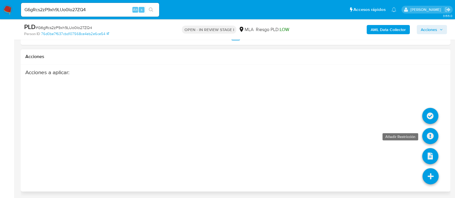
click at [429, 136] on icon at bounding box center [430, 136] width 16 height 16
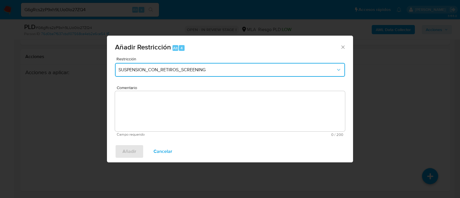
click at [153, 73] on button "SUSPENSION_CON_RETIROS_SCREENING" at bounding box center [230, 70] width 230 height 14
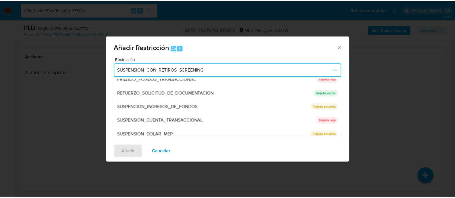
scroll to position [122, 0]
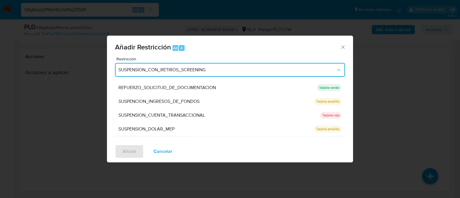
click at [228, 116] on div "SUSPENSION_CUENTA_TRANSACCIONAL" at bounding box center [218, 116] width 198 height 14
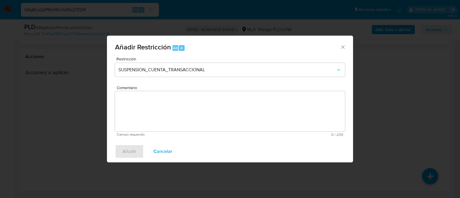
click at [239, 115] on textarea "Comentario" at bounding box center [230, 111] width 230 height 40
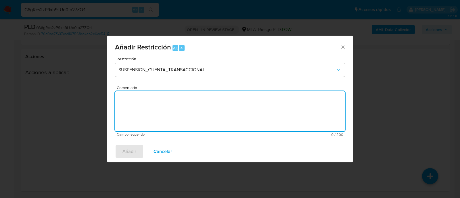
type textarea "a"
type textarea "AML"
click at [125, 151] on span "Añadir" at bounding box center [130, 151] width 14 height 13
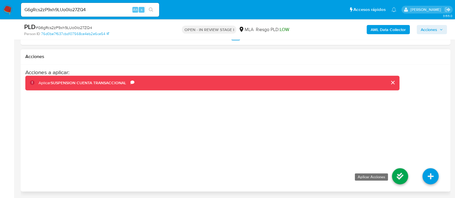
click at [398, 176] on icon at bounding box center [400, 176] width 16 height 16
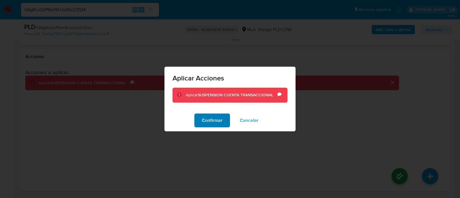
click at [213, 117] on span "Confirmar" at bounding box center [212, 120] width 21 height 13
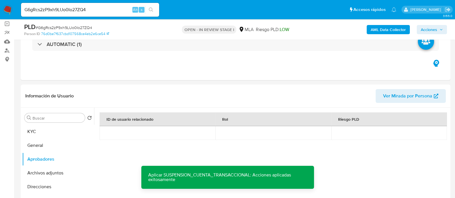
scroll to position [22, 0]
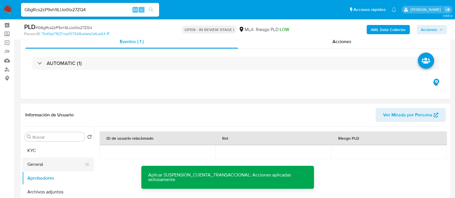
click at [36, 161] on button "General" at bounding box center [55, 165] width 67 height 14
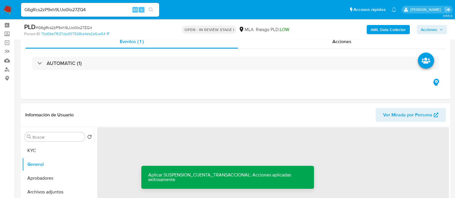
scroll to position [58, 0]
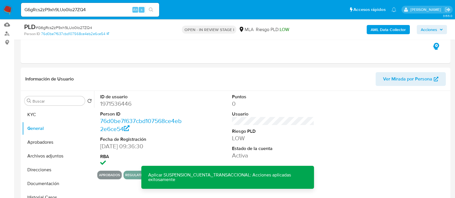
click at [122, 102] on dd "1971536446" at bounding box center [141, 104] width 82 height 8
copy dd "1971536446"
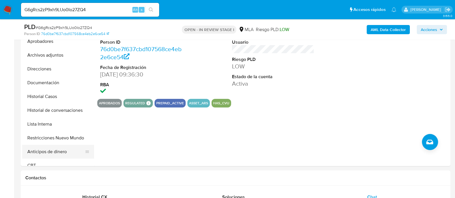
scroll to position [36, 0]
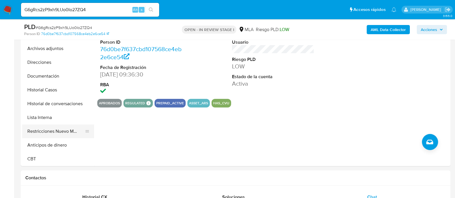
click at [58, 132] on button "Restricciones Nuevo Mundo" at bounding box center [55, 132] width 67 height 14
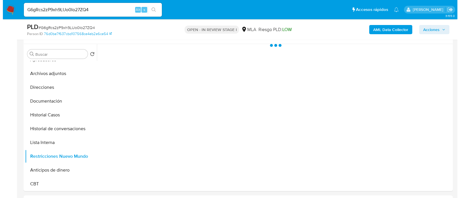
scroll to position [94, 0]
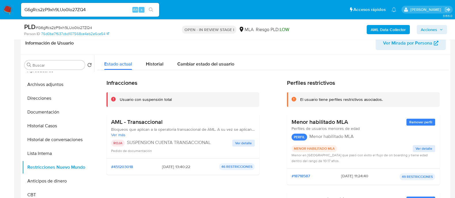
click at [400, 33] on b "AML Data Collector" at bounding box center [387, 29] width 35 height 9
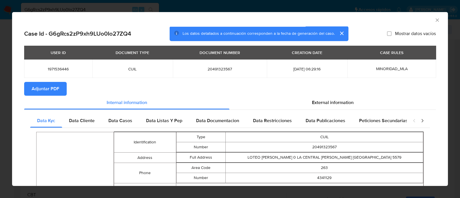
click at [36, 89] on span "Adjuntar PDF" at bounding box center [46, 89] width 28 height 13
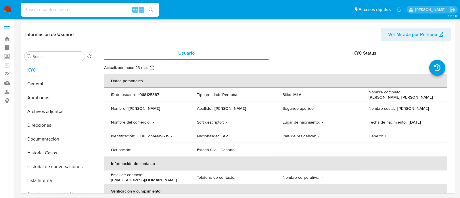
select select "10"
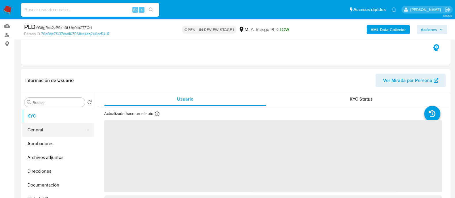
scroll to position [72, 0]
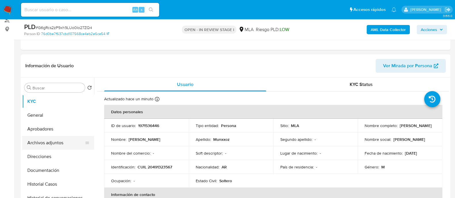
click at [53, 142] on button "Archivos adjuntos" at bounding box center [55, 143] width 67 height 14
select select "10"
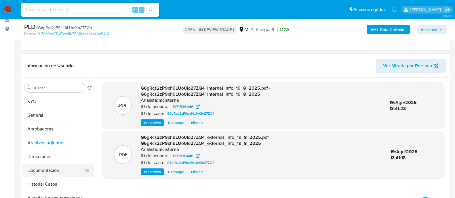
click at [60, 178] on button "Historial Casos" at bounding box center [58, 184] width 72 height 14
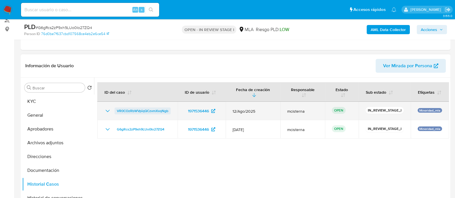
click at [146, 111] on span "VR0COzRbWVpiqQCzvmXxqNgb" at bounding box center [142, 111] width 51 height 7
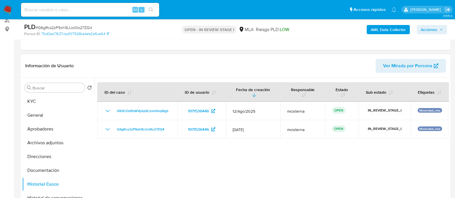
drag, startPoint x: 56, startPoint y: 102, endPoint x: 94, endPoint y: 116, distance: 40.5
click at [56, 102] on button "KYC" at bounding box center [58, 102] width 72 height 14
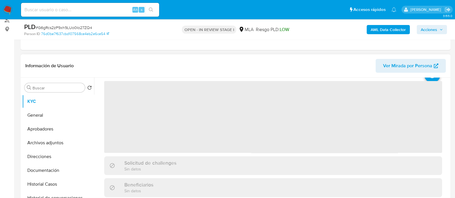
scroll to position [36, 0]
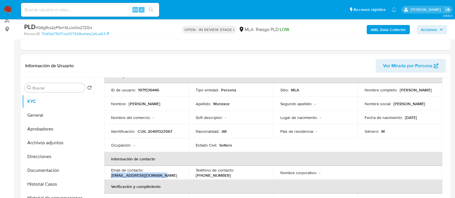
drag, startPoint x: 109, startPoint y: 175, endPoint x: 168, endPoint y: 175, distance: 59.0
click at [168, 175] on td "Email de contacto : nicomunoz12335@gmail.com" at bounding box center [146, 173] width 85 height 14
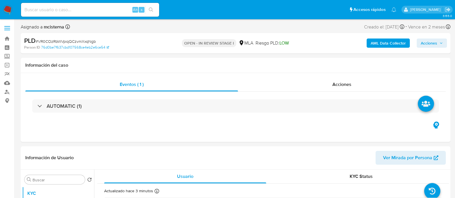
select select "10"
